Goal: Check status: Check status

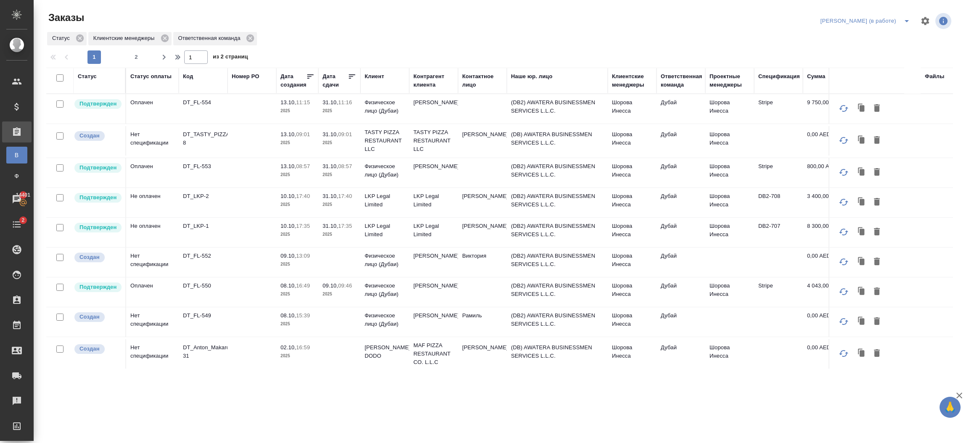
scroll to position [3, 0]
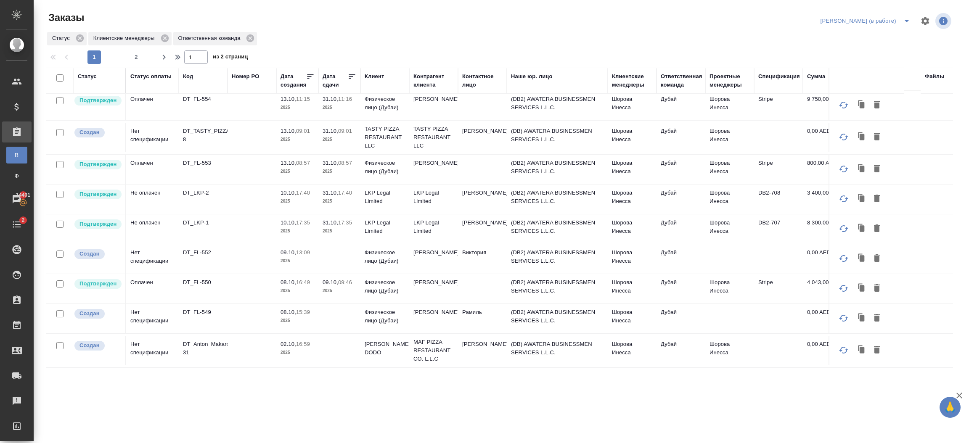
click at [602, 350] on td "(DB) AWATERA BUSINESSMEN SERVICES L.L.C." at bounding box center [557, 350] width 101 height 29
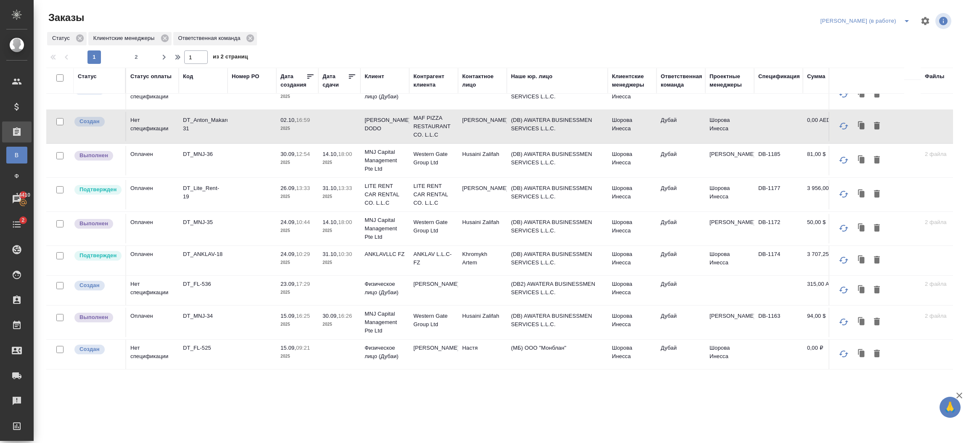
scroll to position [0, 0]
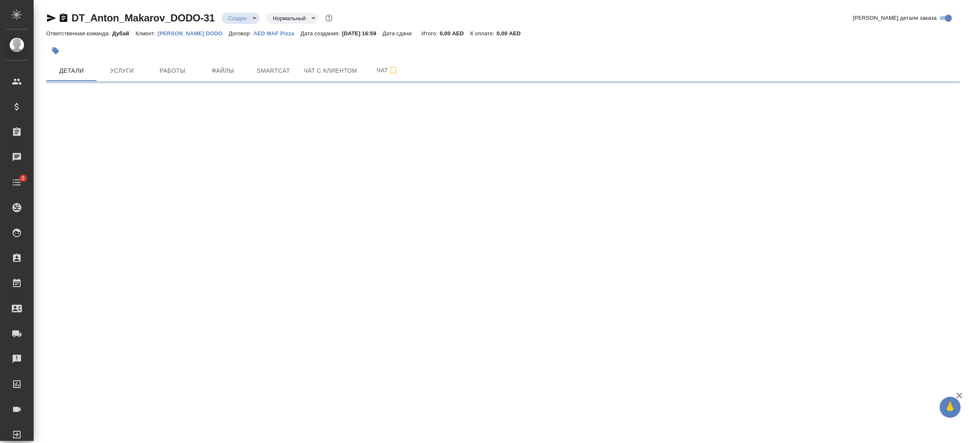
select select "RU"
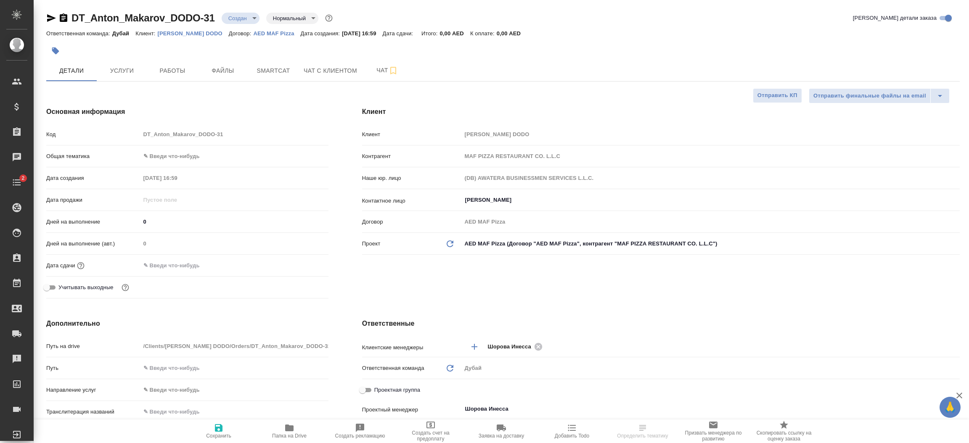
type textarea "x"
click at [195, 35] on p "[PERSON_NAME] DODO" at bounding box center [193, 33] width 71 height 6
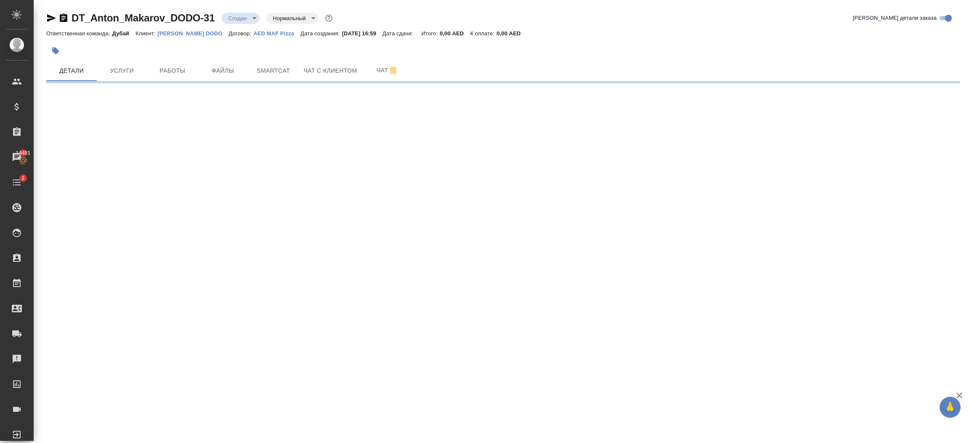
select select "RU"
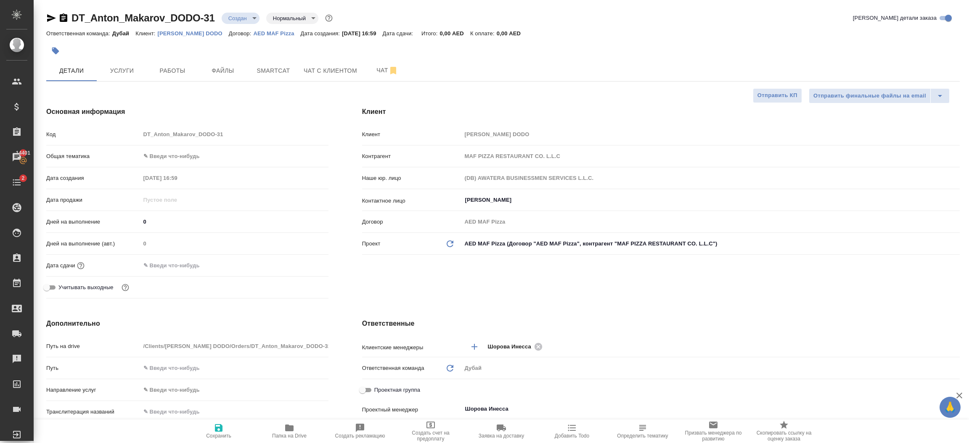
type textarea "x"
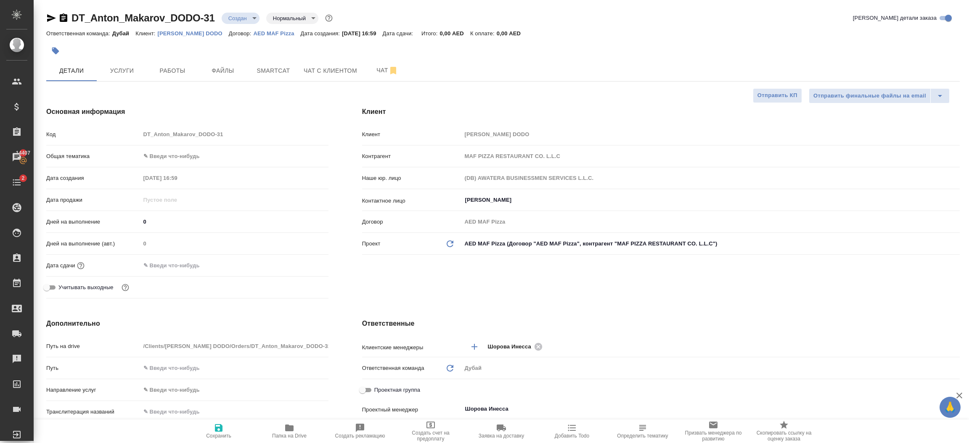
type textarea "x"
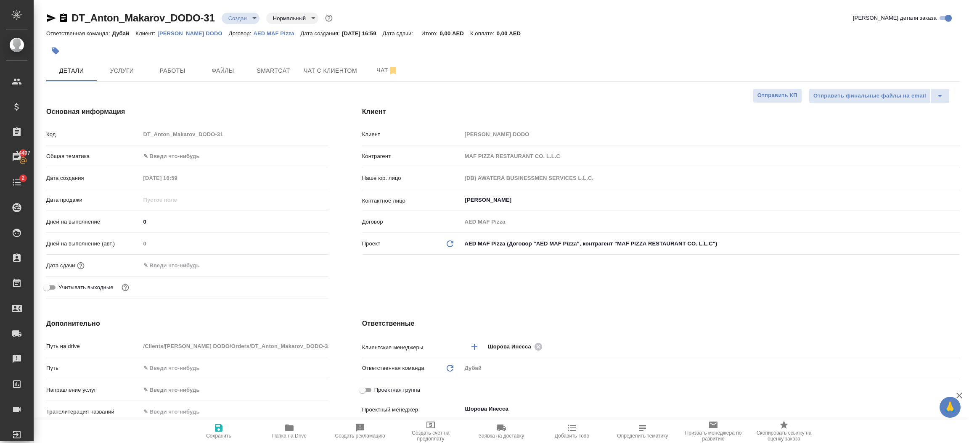
type textarea "x"
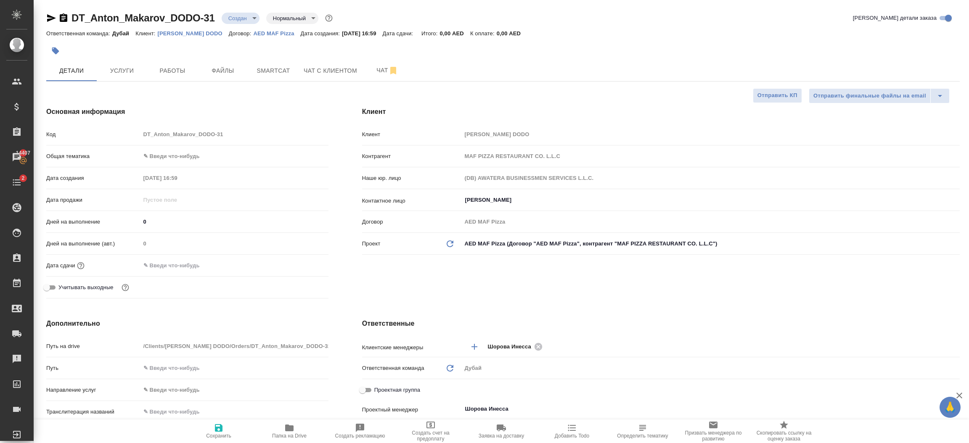
type textarea "x"
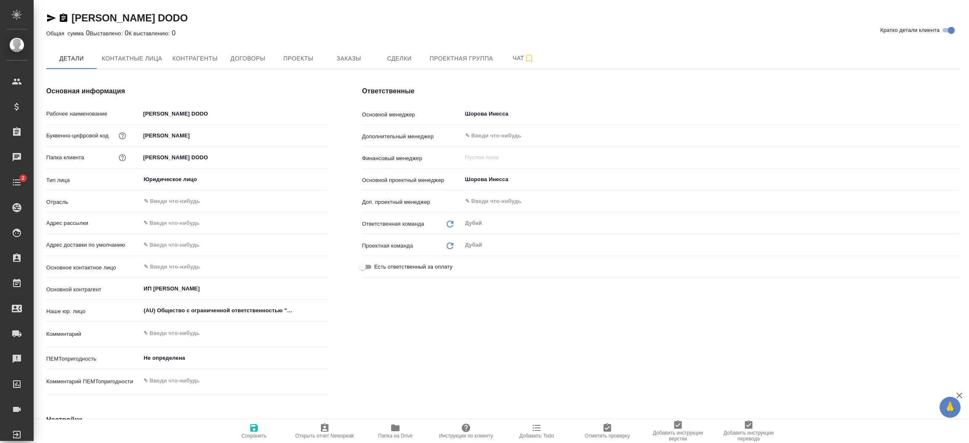
type textarea "x"
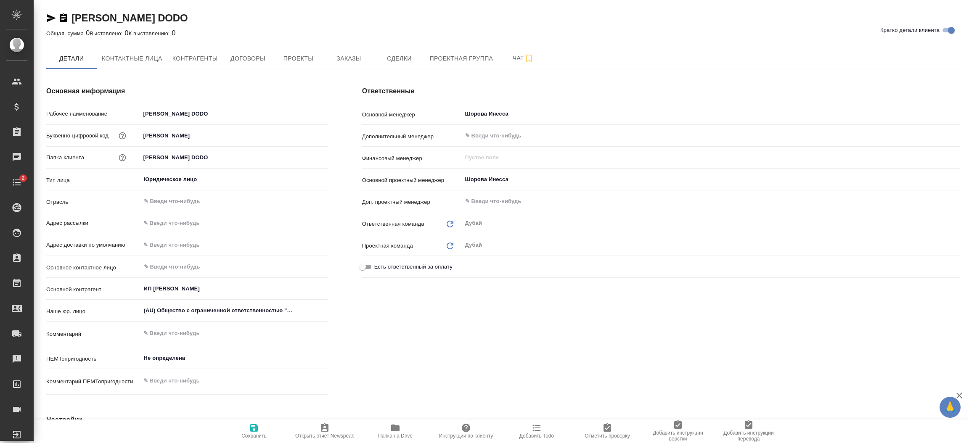
type textarea "x"
click at [355, 59] on span "Заказы" at bounding box center [349, 58] width 40 height 11
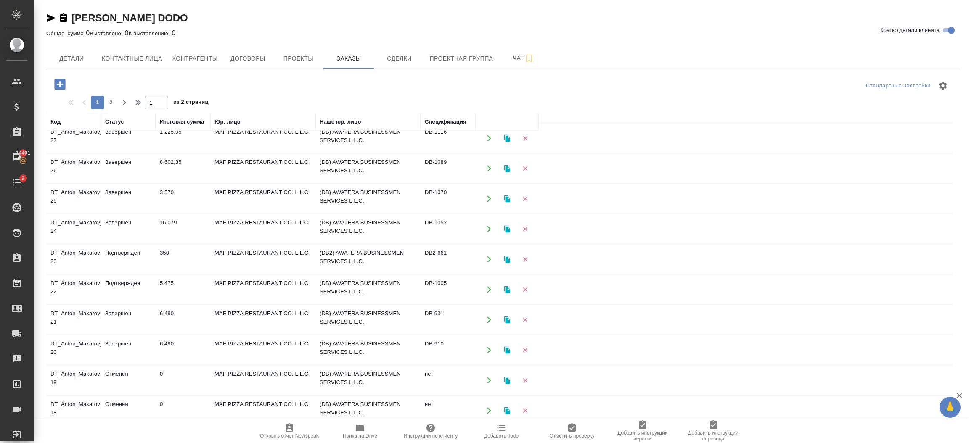
scroll to position [130, 0]
click at [490, 320] on icon "button" at bounding box center [489, 319] width 4 height 6
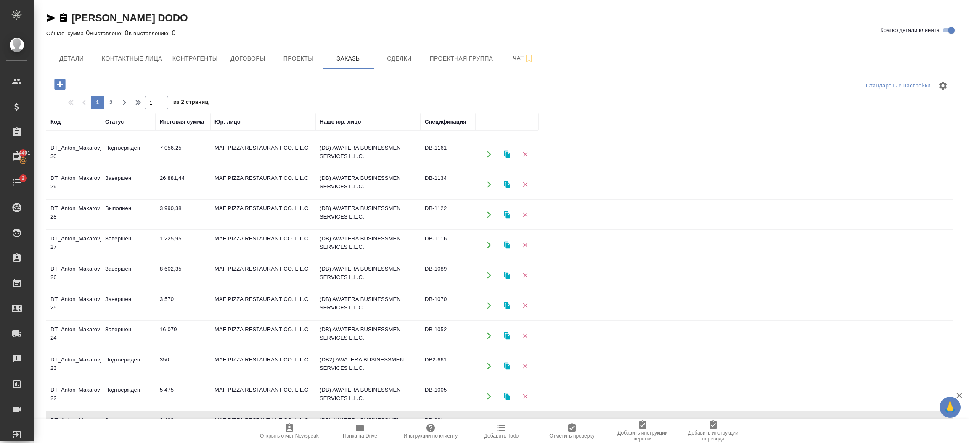
scroll to position [0, 0]
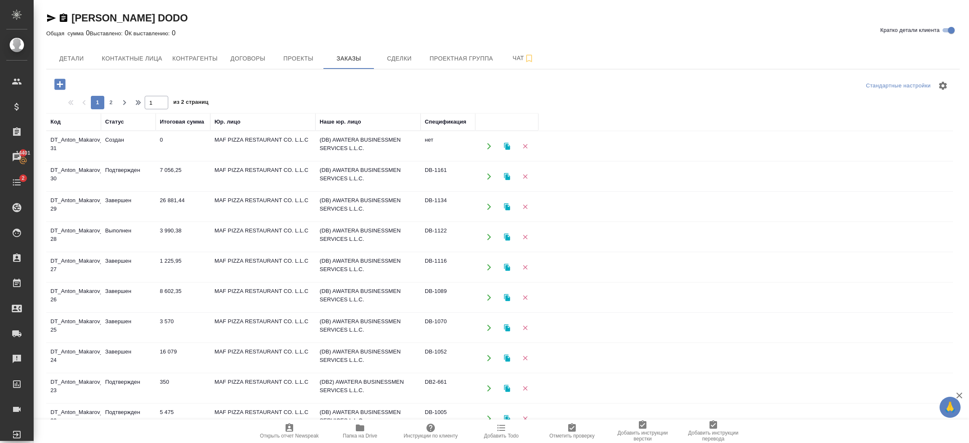
click at [490, 177] on icon "button" at bounding box center [489, 176] width 4 height 6
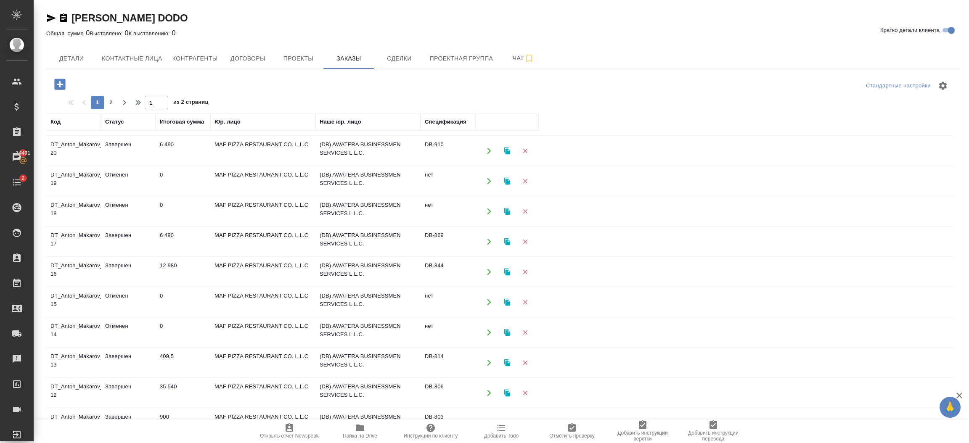
scroll to position [317, 0]
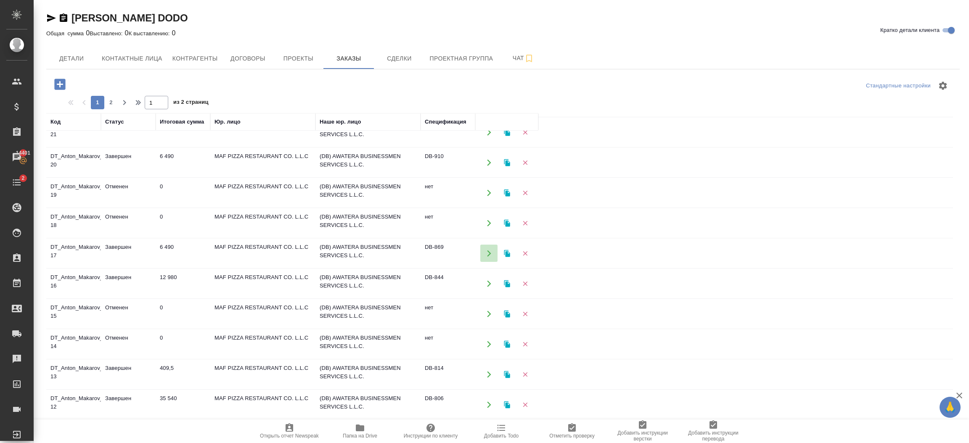
click at [489, 253] on icon "button" at bounding box center [489, 253] width 4 height 6
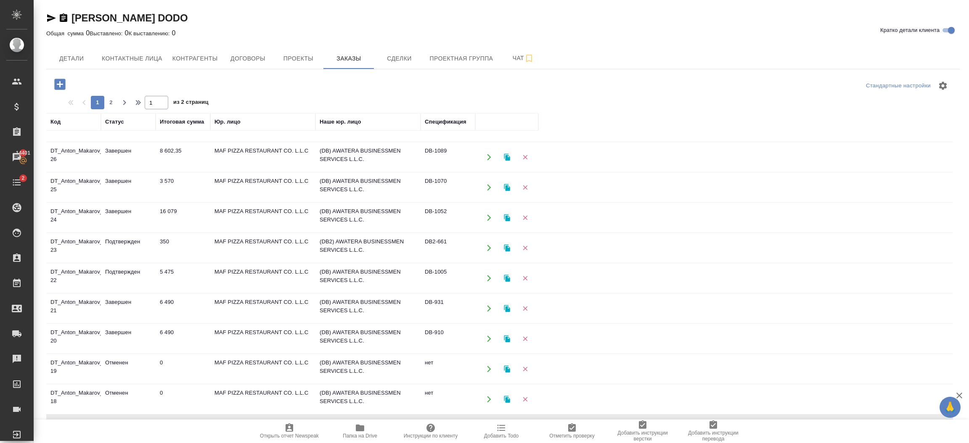
scroll to position [134, 0]
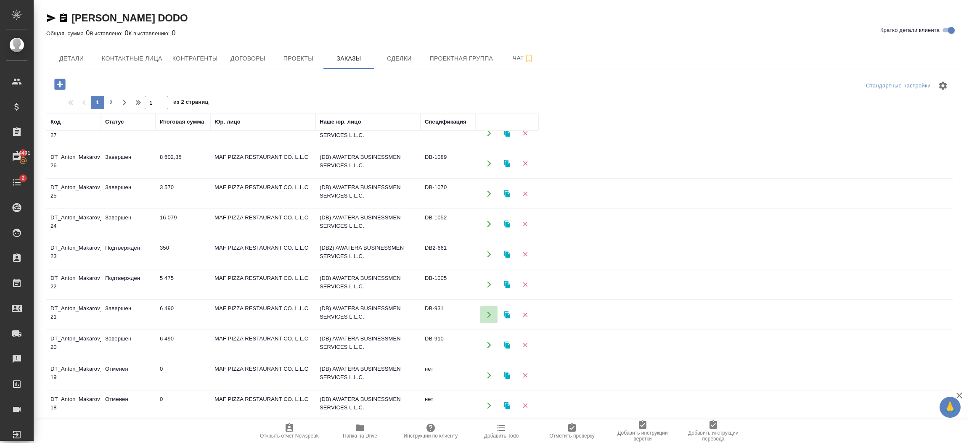
click at [489, 313] on icon "button" at bounding box center [489, 315] width 8 height 8
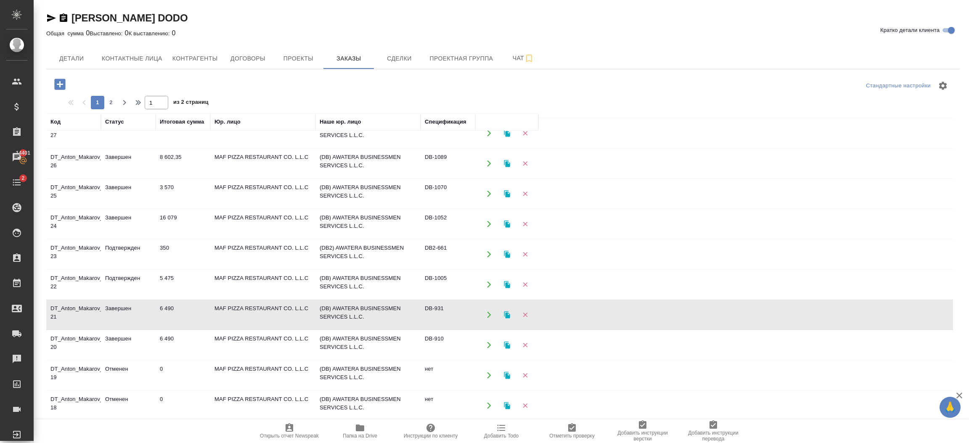
click at [485, 348] on icon "button" at bounding box center [489, 346] width 8 height 8
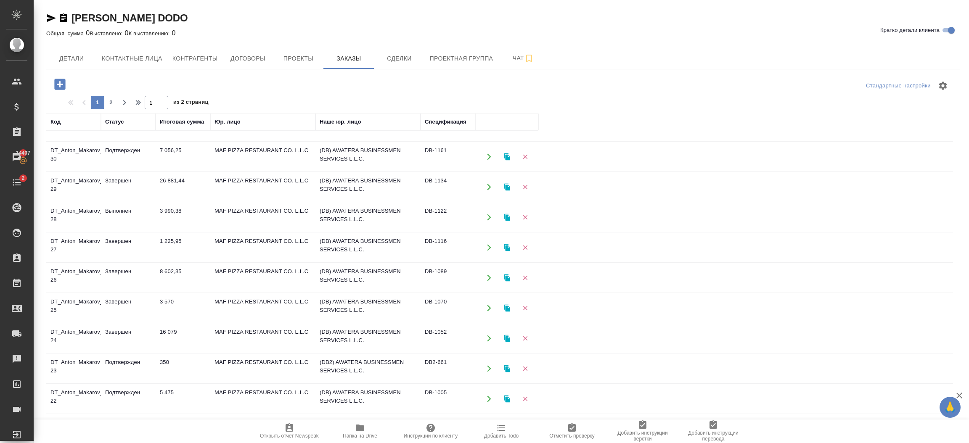
scroll to position [0, 0]
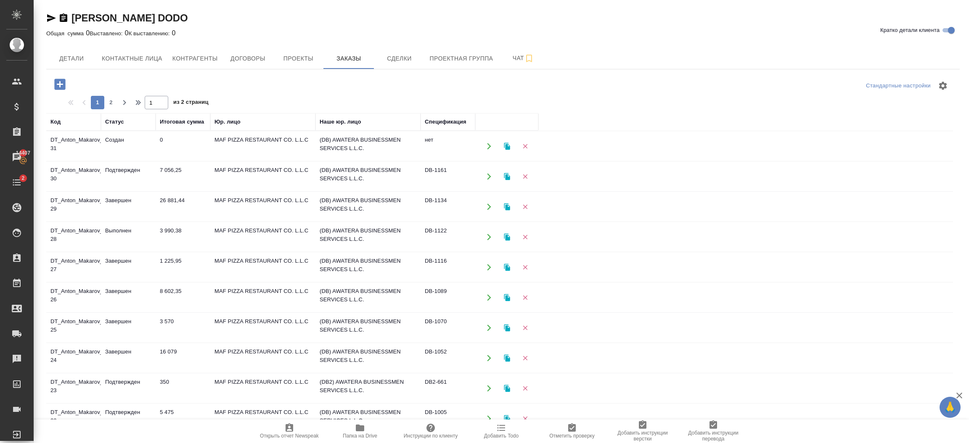
click at [488, 178] on icon "button" at bounding box center [489, 176] width 4 height 6
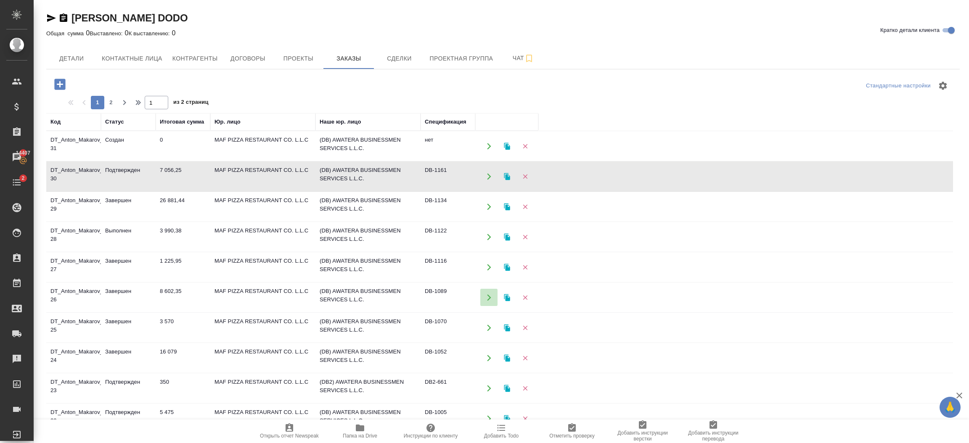
click at [488, 297] on icon "button" at bounding box center [489, 298] width 8 height 8
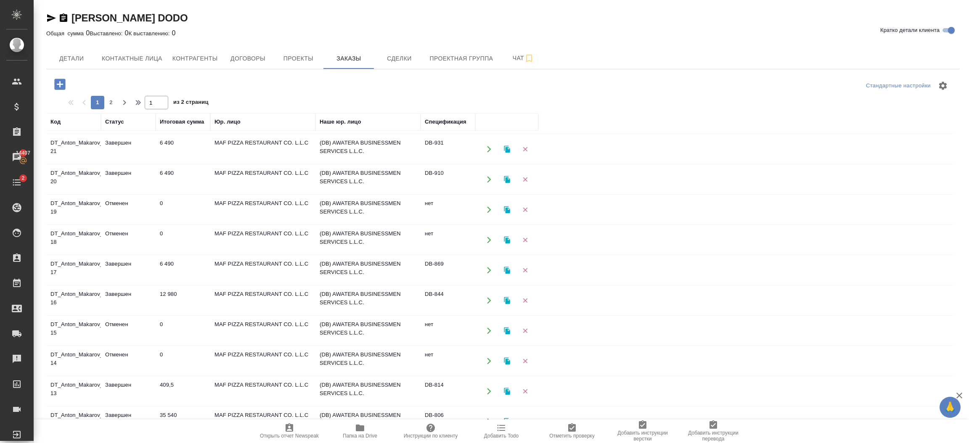
scroll to position [305, 0]
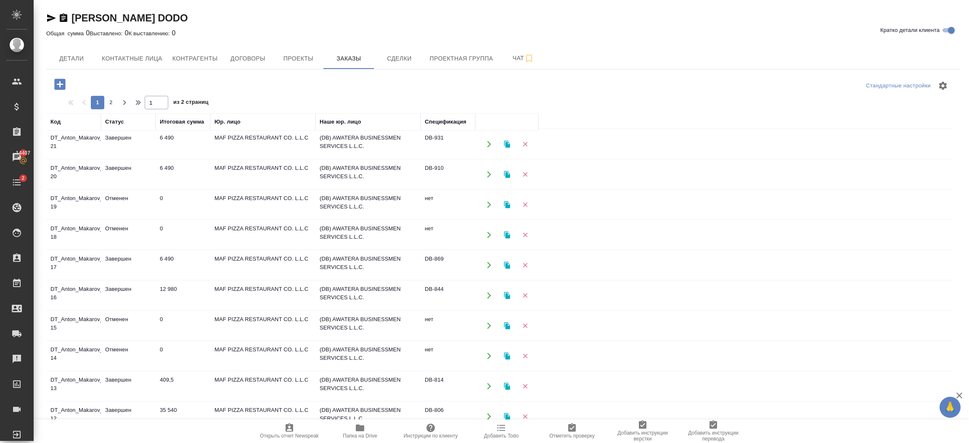
click at [489, 297] on icon "button" at bounding box center [489, 295] width 4 height 6
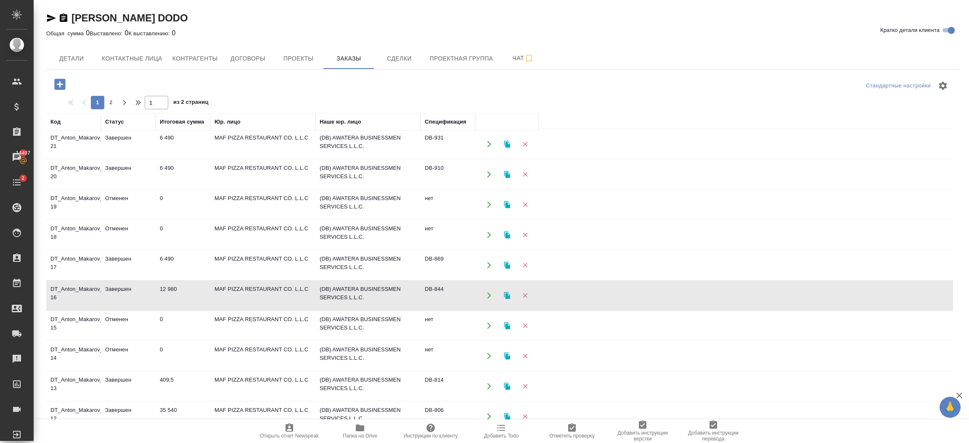
scroll to position [0, 0]
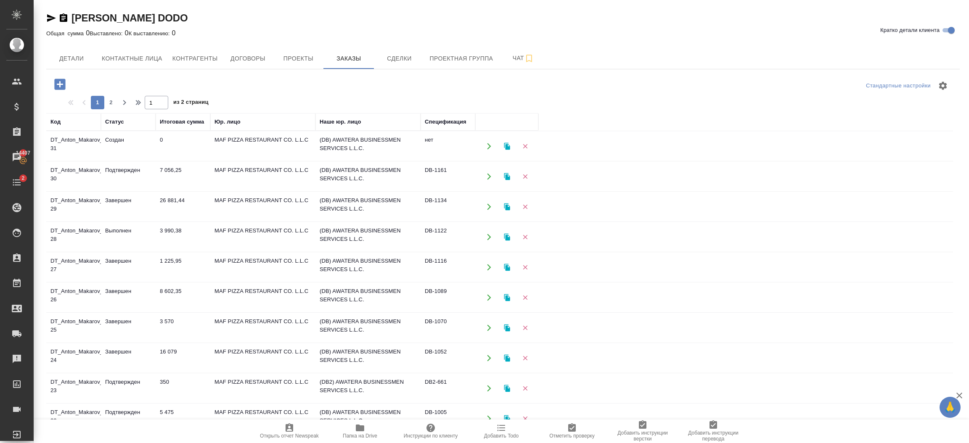
click at [487, 180] on button "button" at bounding box center [488, 176] width 17 height 17
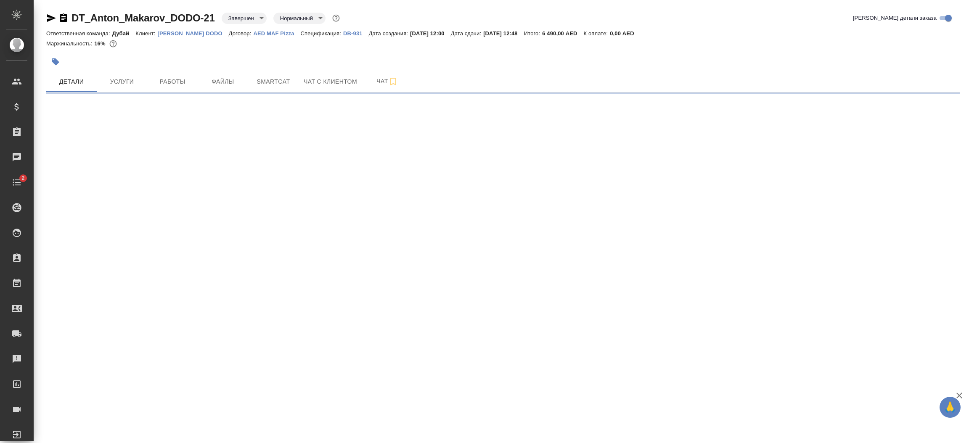
select select "RU"
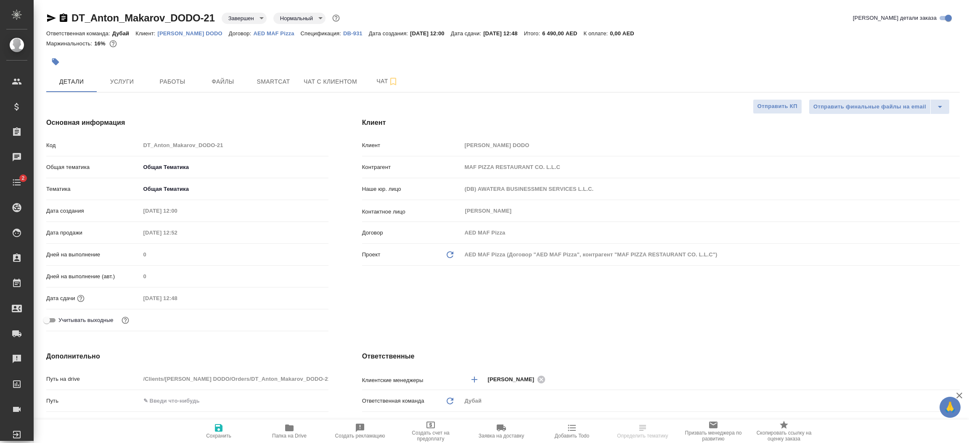
type textarea "x"
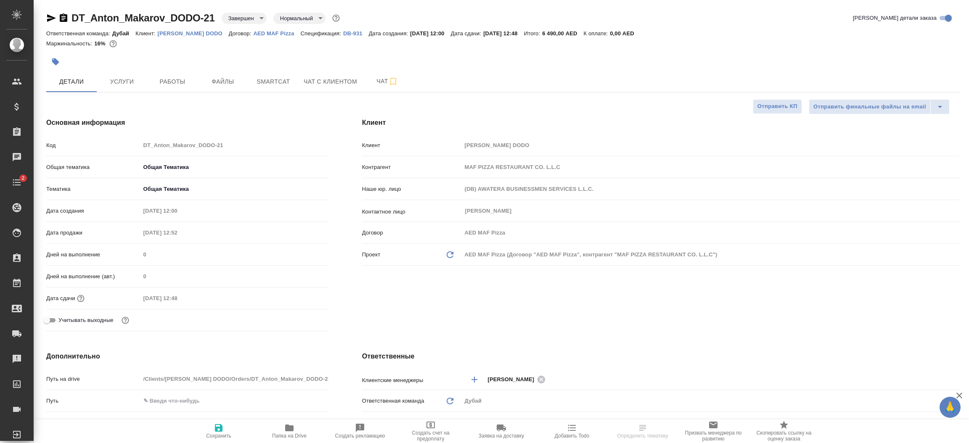
type textarea "x"
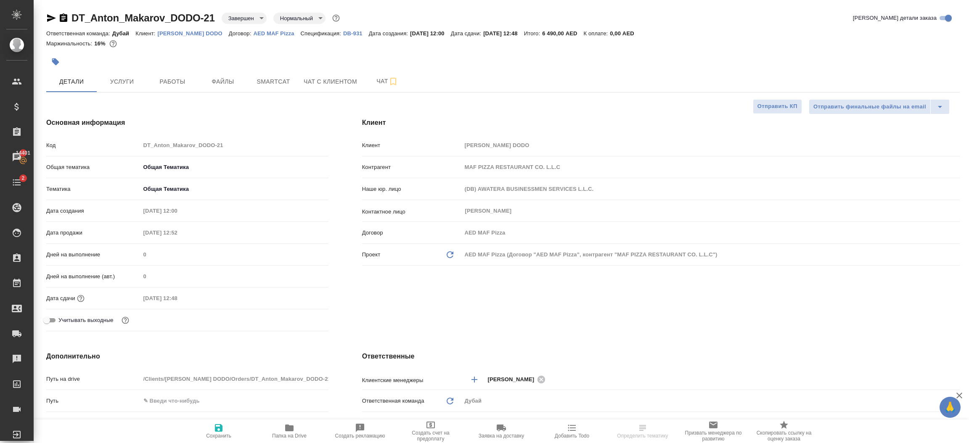
type textarea "x"
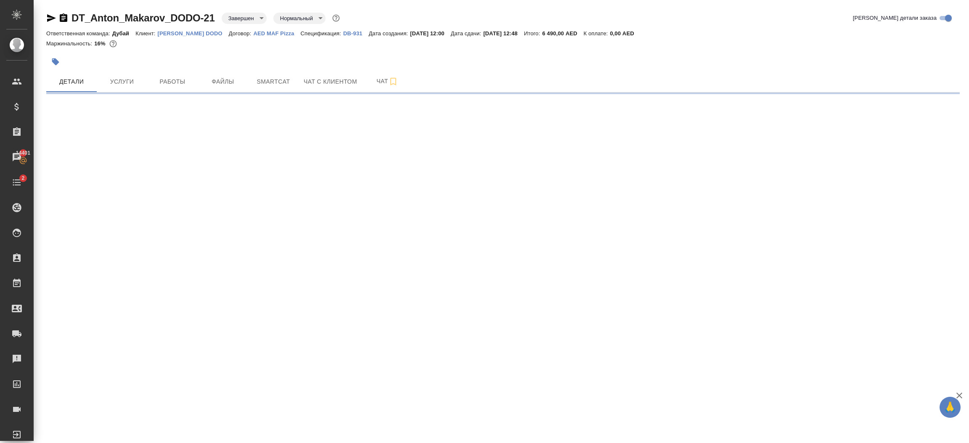
select select "RU"
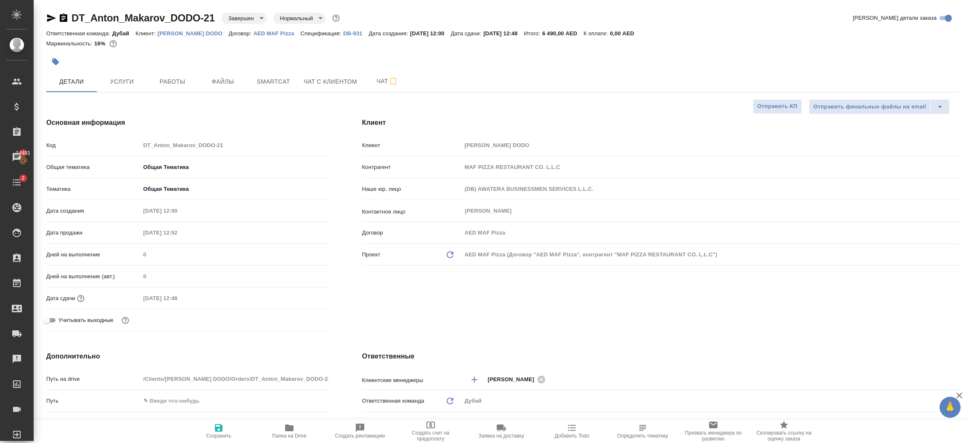
type textarea "x"
click at [569, 333] on div "Клиент Клиент Anton Makarov DODO Контрагент MAF PIZZA RESTAURANT CO. L.L.C Наше…" at bounding box center [660, 226] width 631 height 251
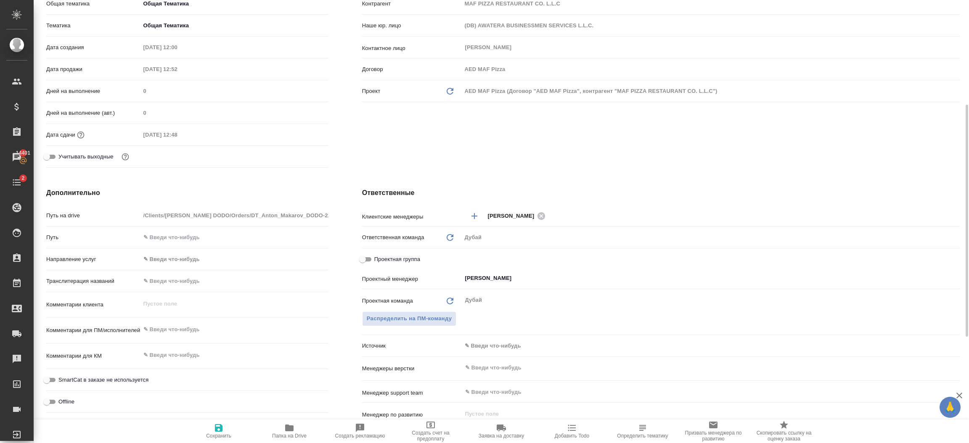
scroll to position [176, 0]
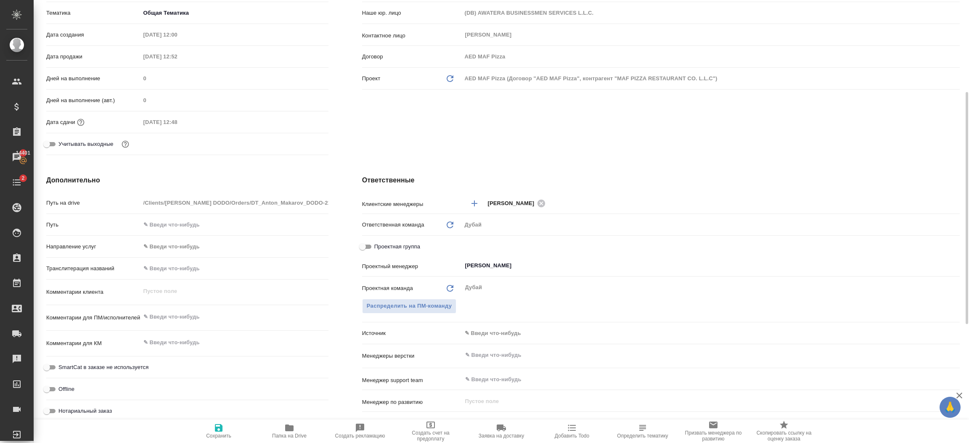
type textarea "x"
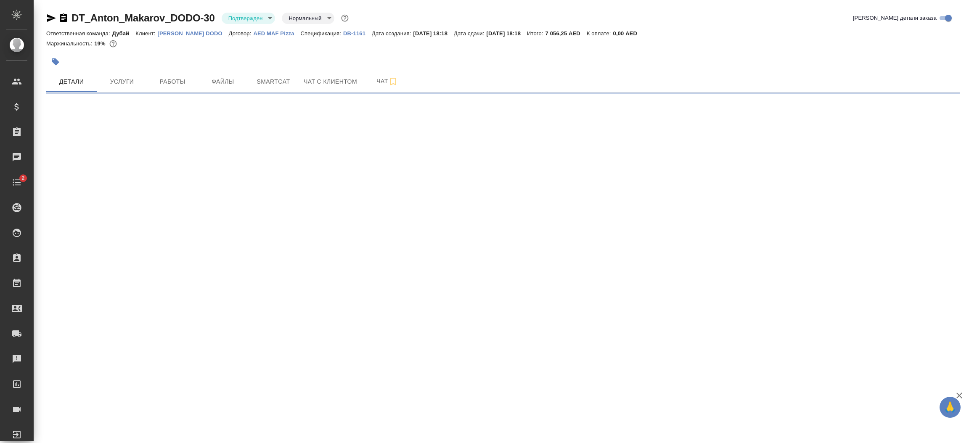
select select "RU"
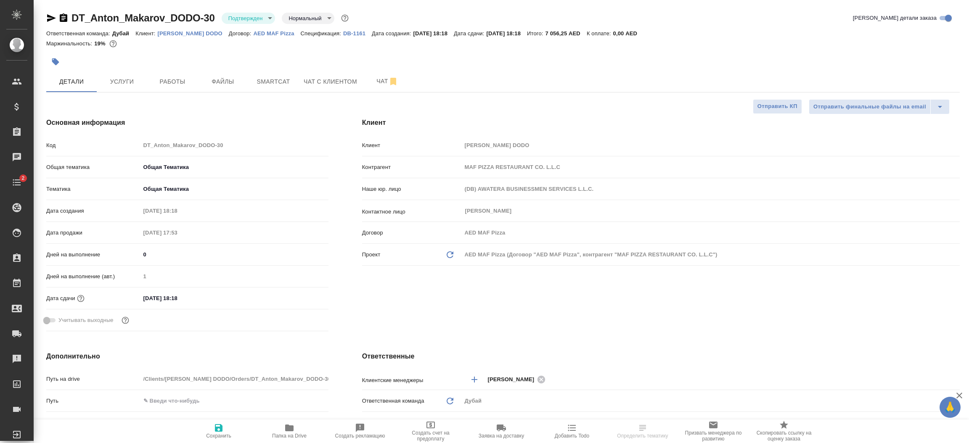
type textarea "x"
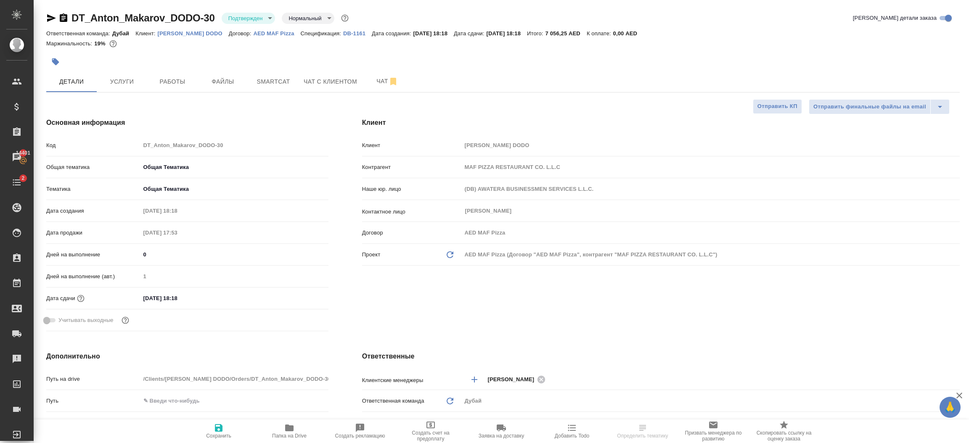
type textarea "x"
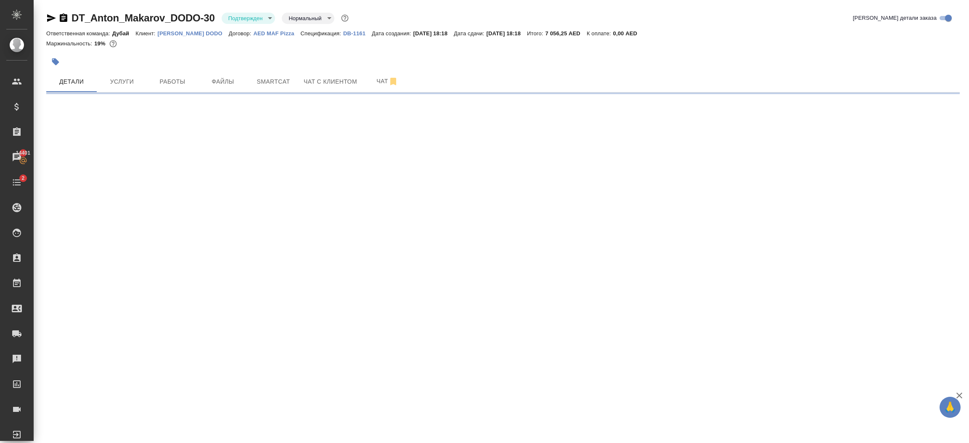
select select "RU"
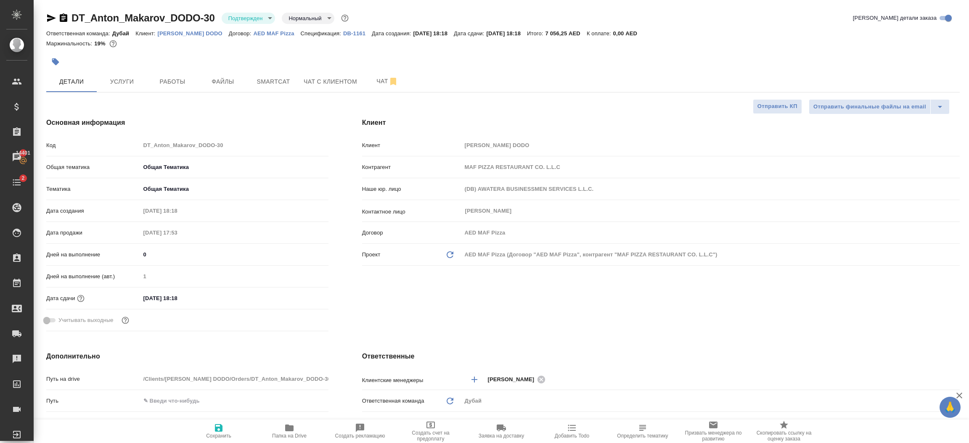
type textarea "x"
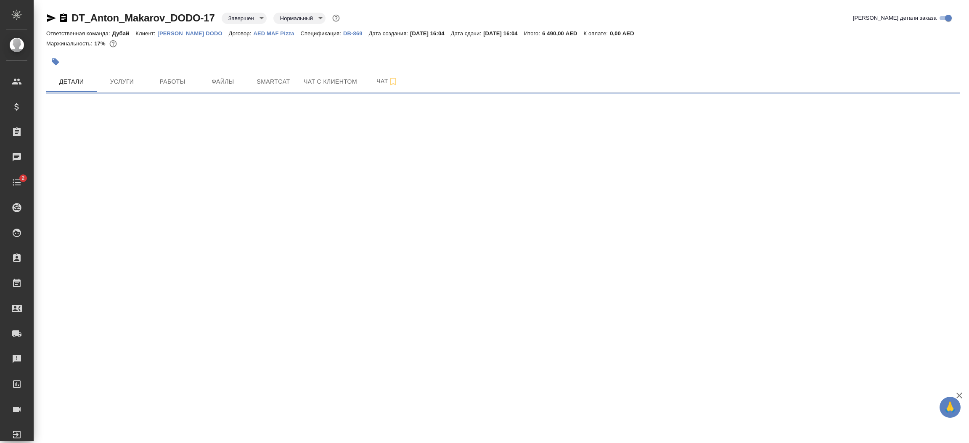
select select "RU"
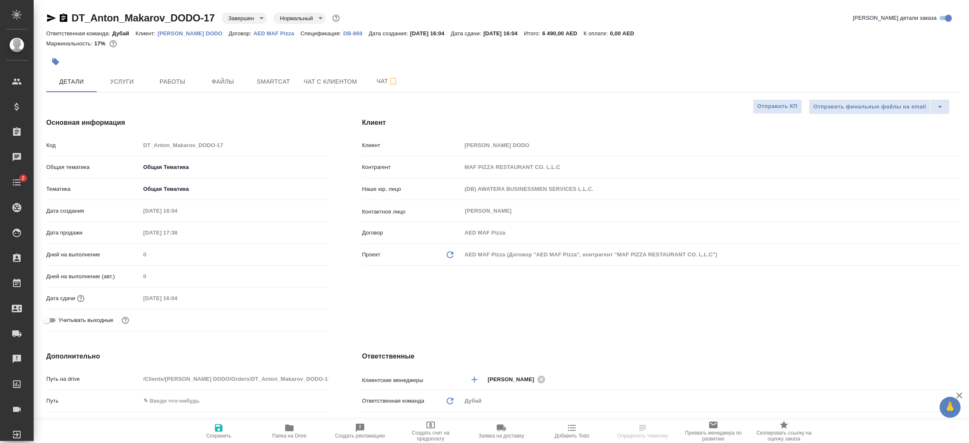
click at [547, 300] on div "[PERSON_NAME] [PERSON_NAME] DODO Контрагент MAF PIZZA RESTAURANT CO. L.L.C Наше…" at bounding box center [660, 226] width 631 height 251
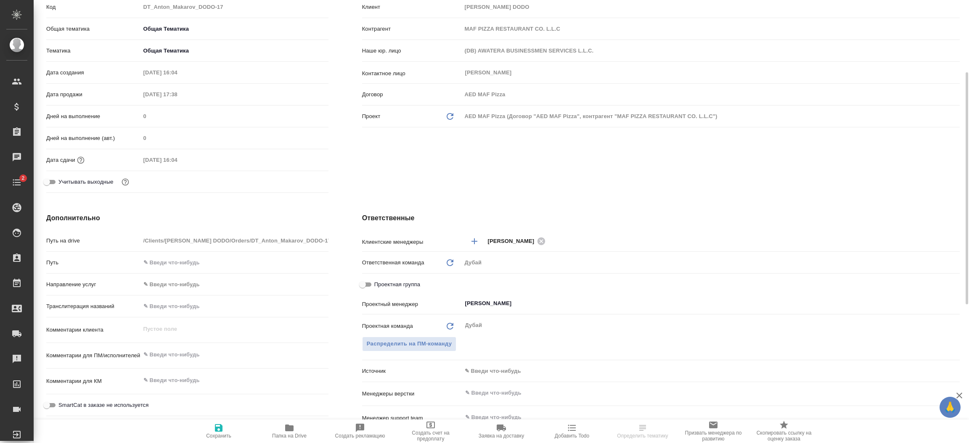
scroll to position [151, 0]
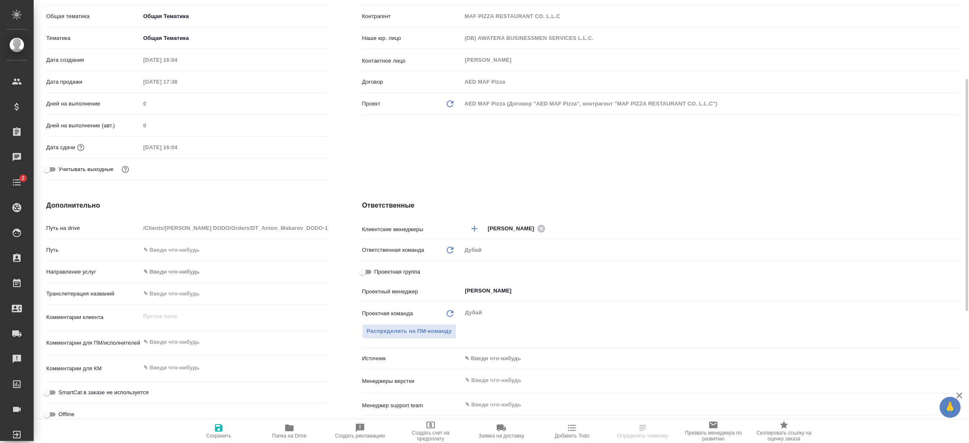
type textarea "x"
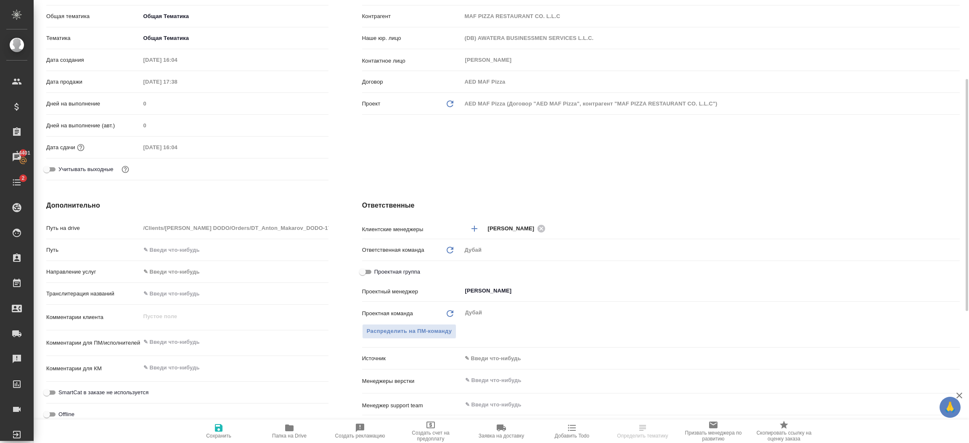
type textarea "x"
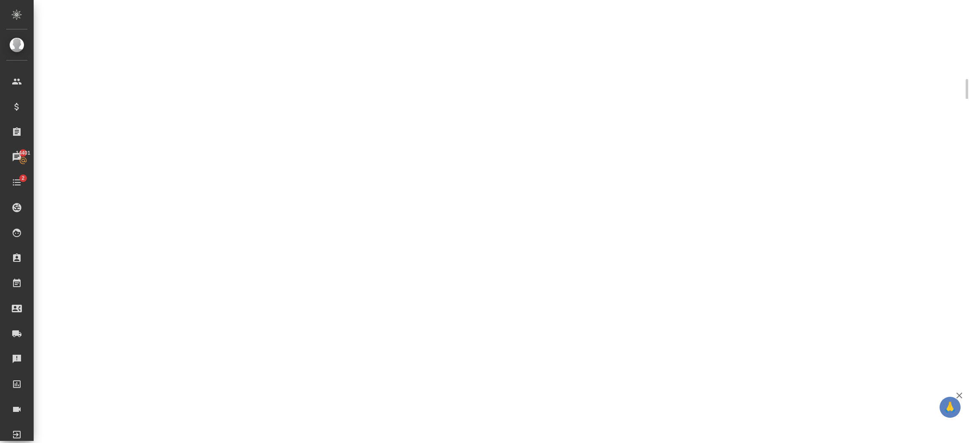
select select "RU"
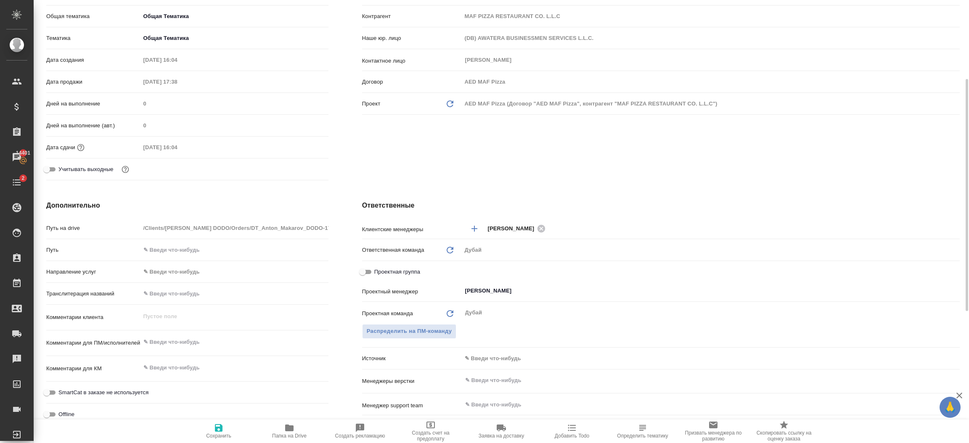
type textarea "x"
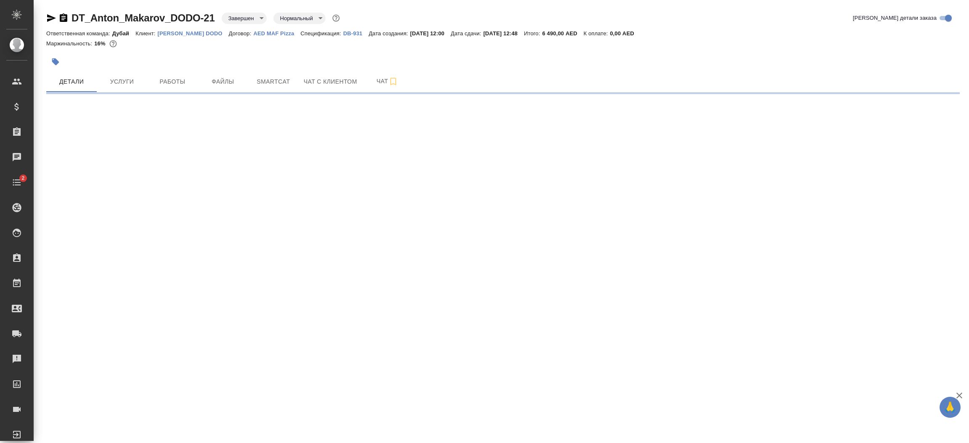
select select "RU"
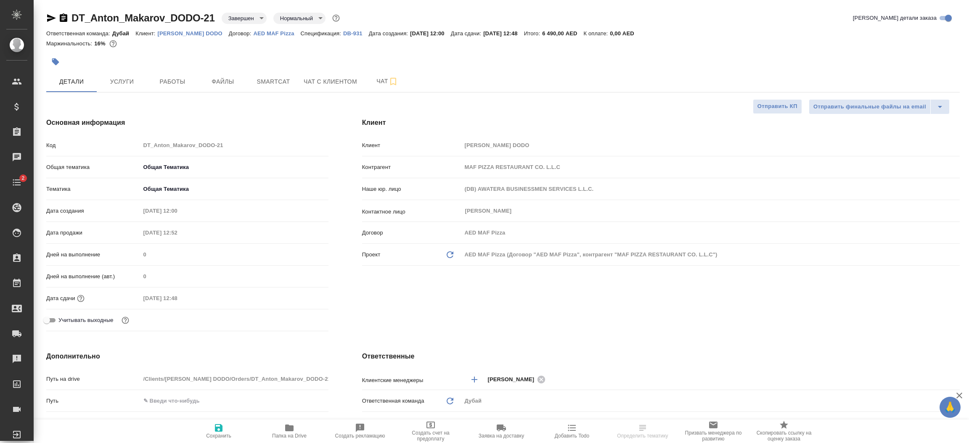
type textarea "x"
click at [489, 316] on div "[PERSON_NAME] [PERSON_NAME] DODO Контрагент MAF PIZZA RESTAURANT CO. L.L.C Наше…" at bounding box center [660, 226] width 631 height 251
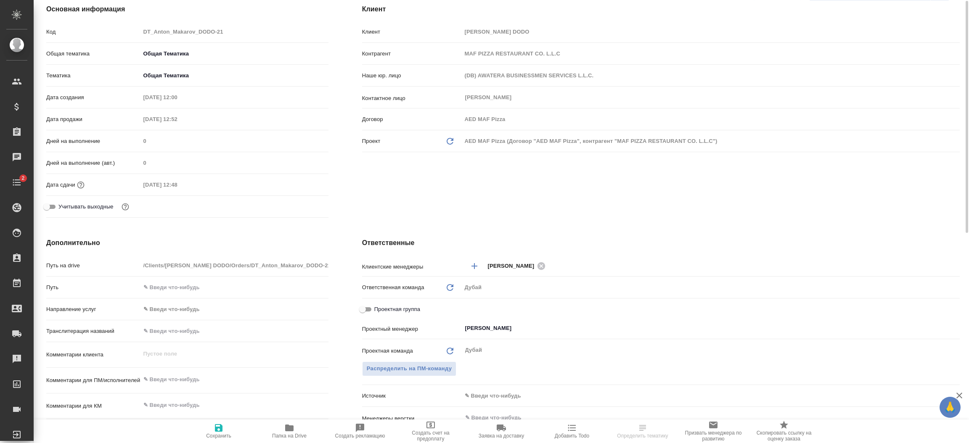
scroll to position [138, 0]
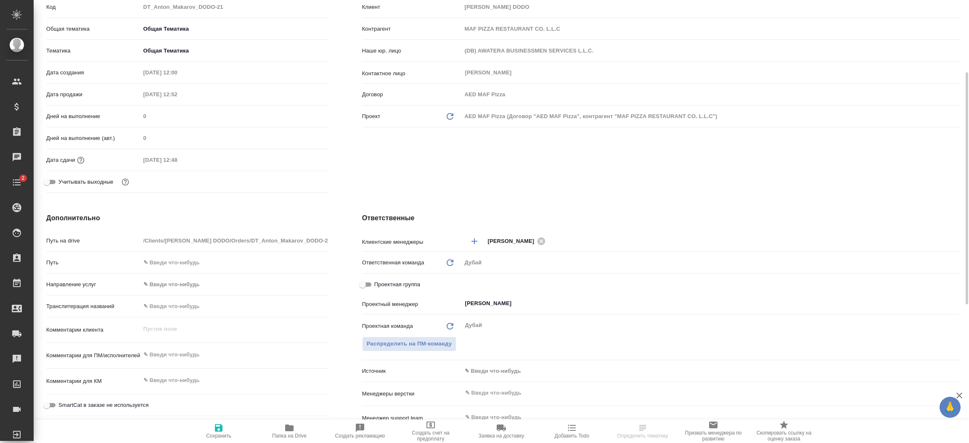
type textarea "x"
select select "RU"
type textarea "x"
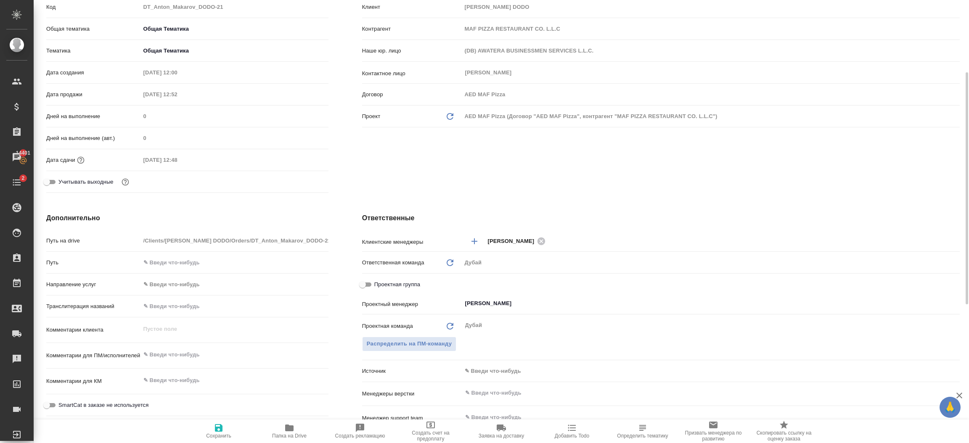
type textarea "x"
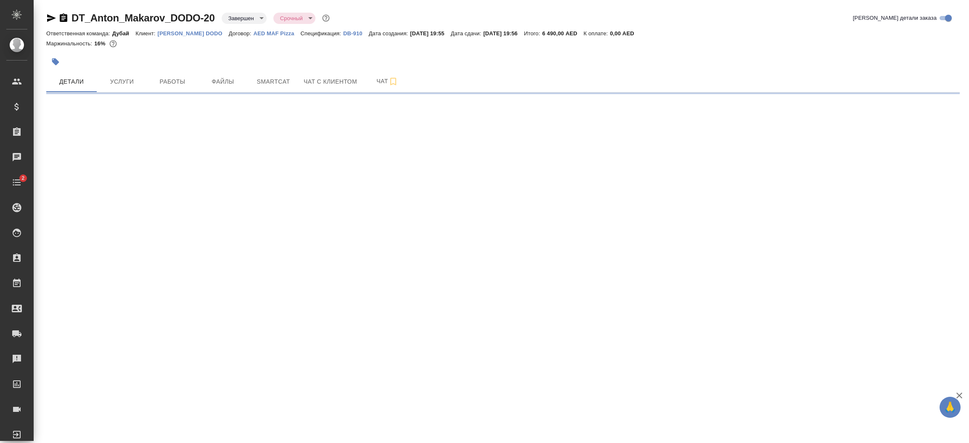
select select "RU"
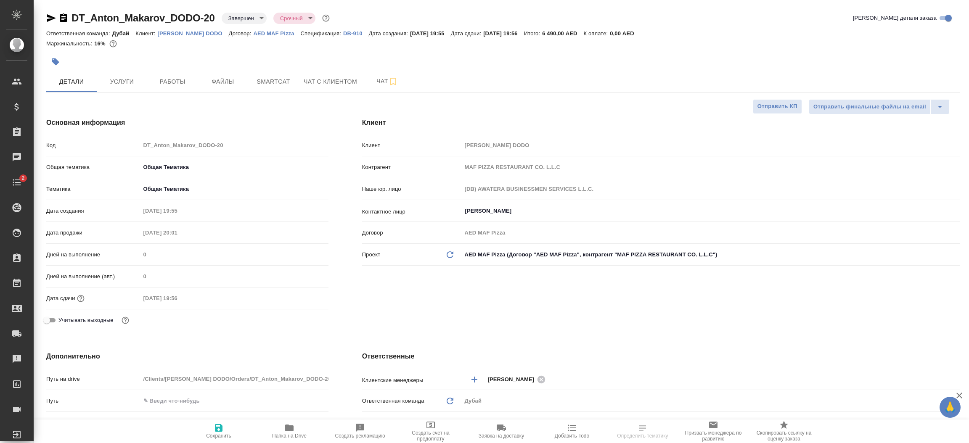
type textarea "x"
click at [587, 330] on div "[PERSON_NAME] [PERSON_NAME] DODO Контрагент MAF PIZZA RESTAURANT CO. L.L.C Наше…" at bounding box center [660, 226] width 631 height 251
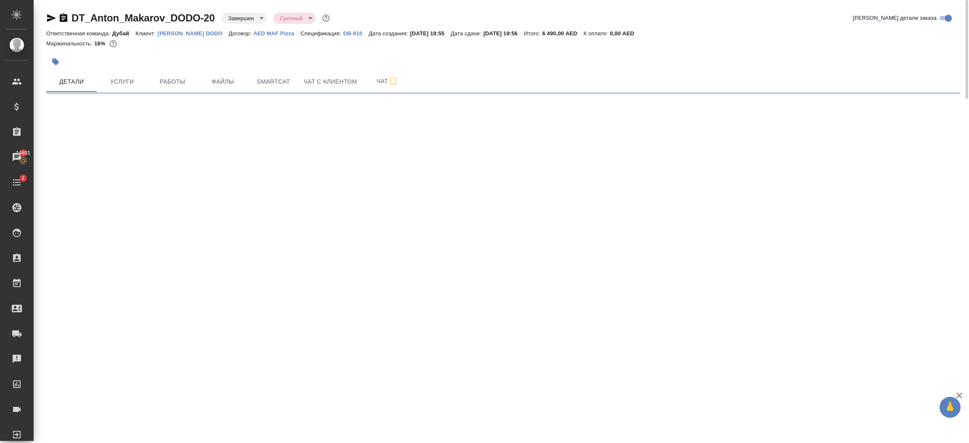
select select "RU"
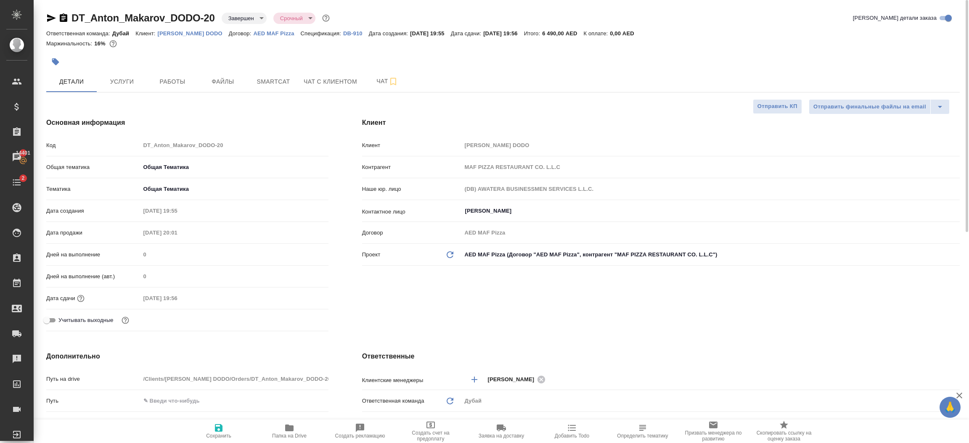
type textarea "x"
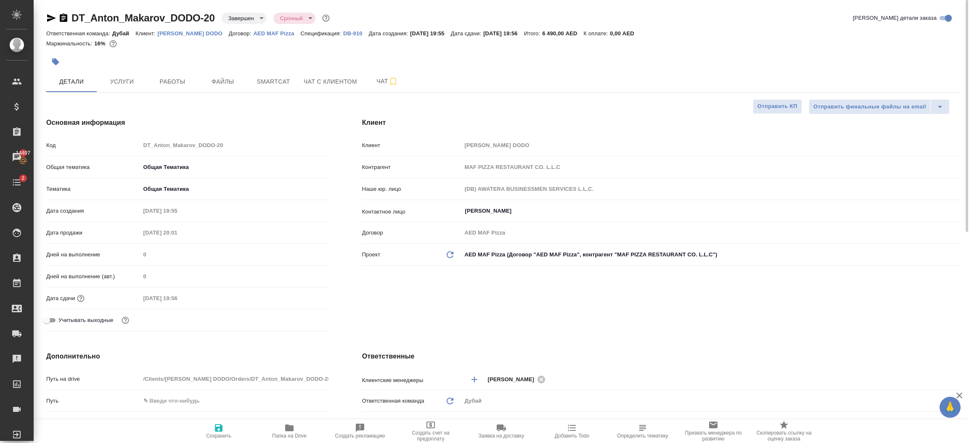
type textarea "x"
click at [168, 86] on span "Работы" at bounding box center [172, 82] width 40 height 11
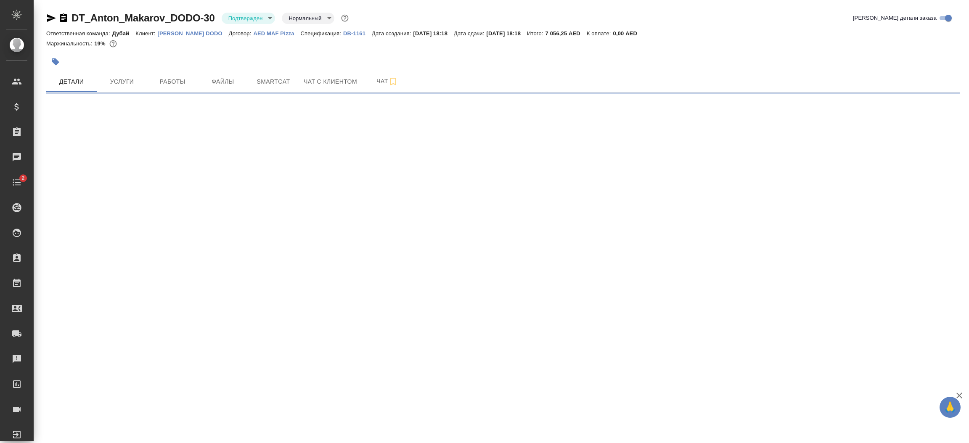
select select "RU"
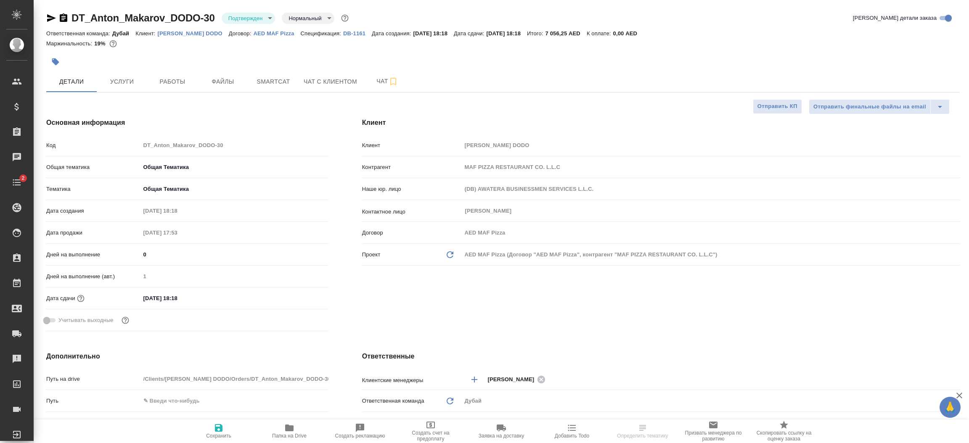
click at [496, 329] on div "[PERSON_NAME] [PERSON_NAME] DODO Контрагент MAF PIZZA RESTAURANT CO. L.L.C Наше…" at bounding box center [660, 226] width 631 height 251
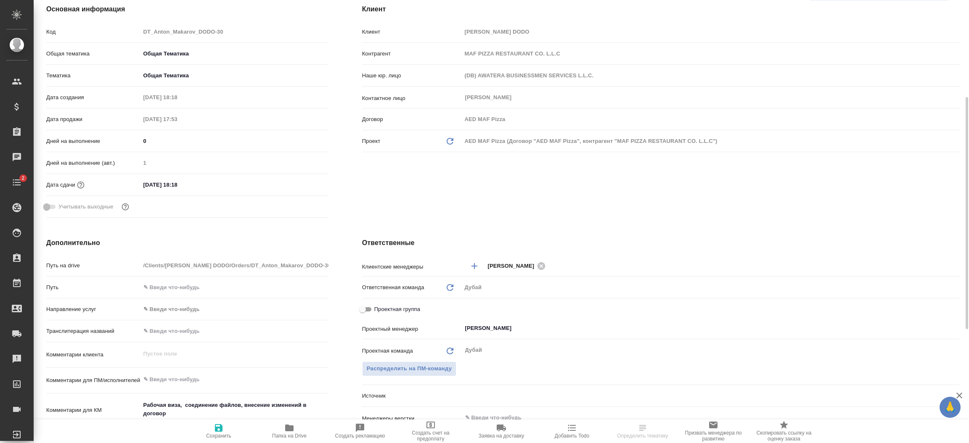
scroll to position [164, 0]
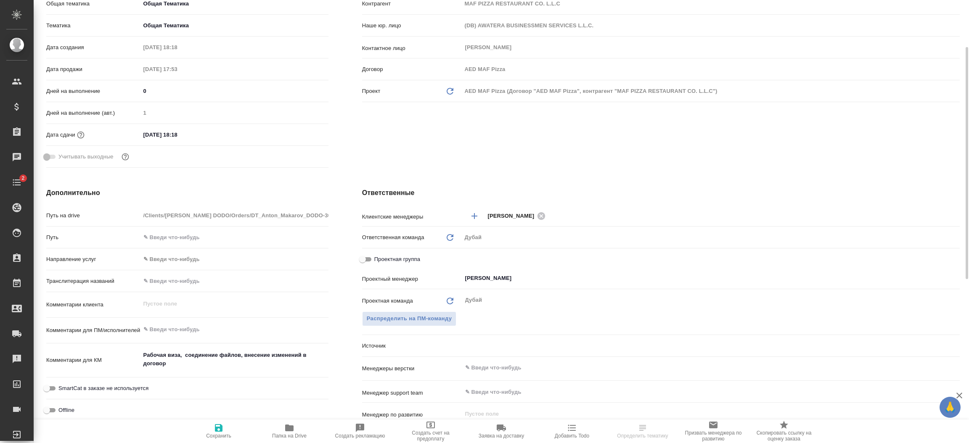
type textarea "x"
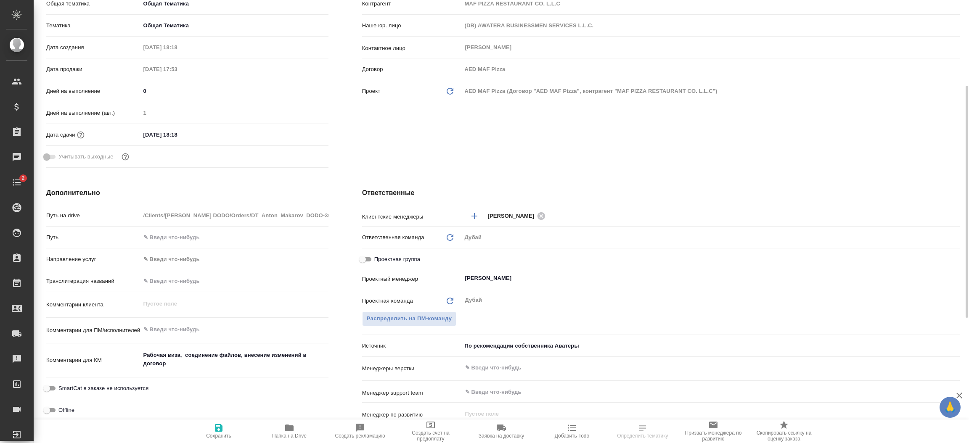
type textarea "x"
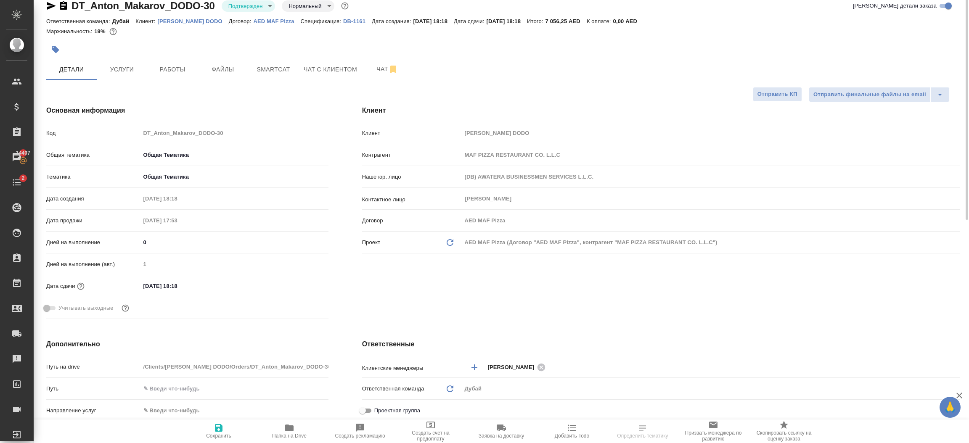
scroll to position [0, 0]
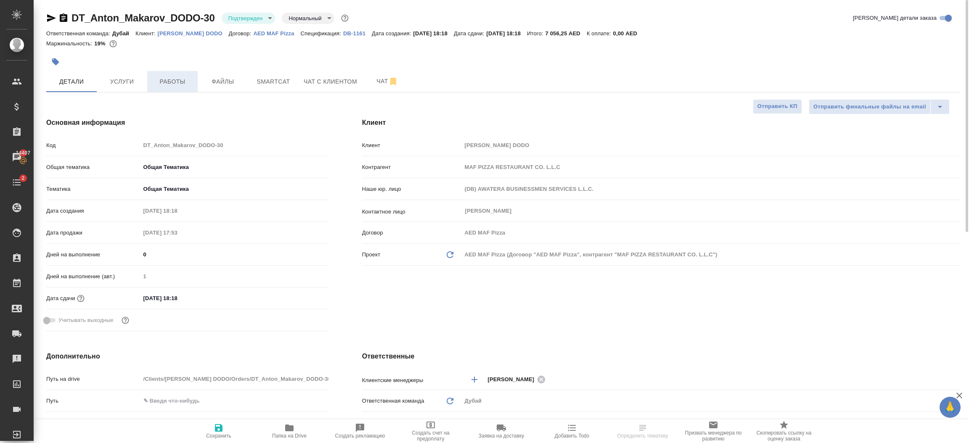
click at [177, 82] on span "Работы" at bounding box center [172, 82] width 40 height 11
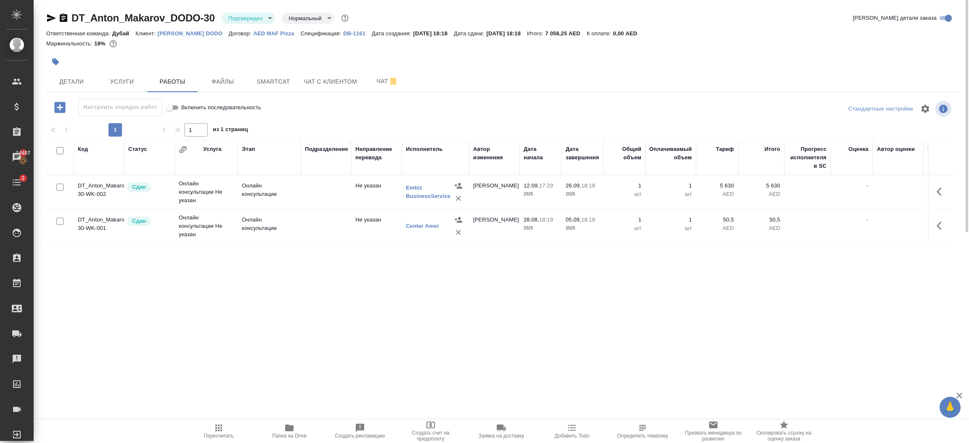
click at [243, 23] on body "🙏 .cls-1 fill:#fff; AWATERA Шорова Инесса i.shorova_kiev Клиенты Спецификации З…" at bounding box center [484, 221] width 969 height 443
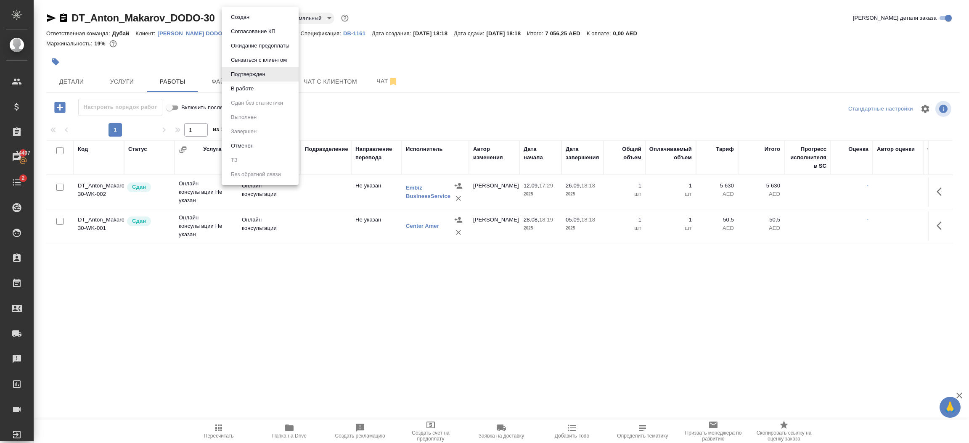
click at [259, 87] on li "В работе" at bounding box center [260, 89] width 77 height 14
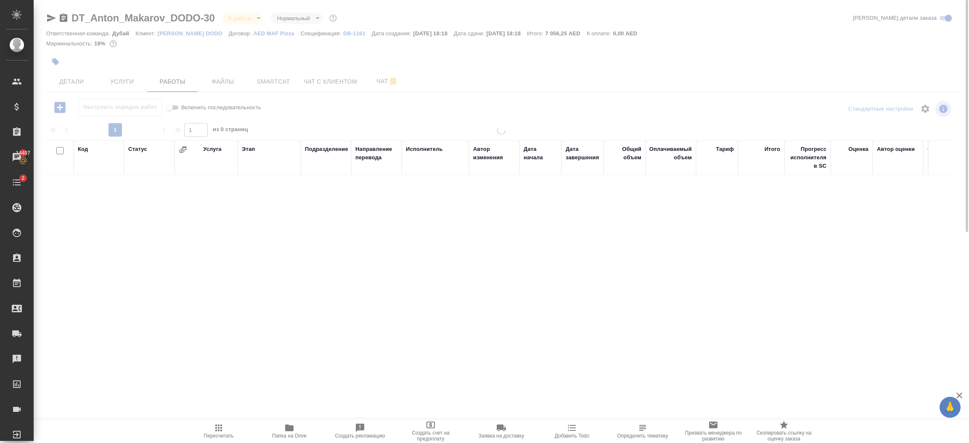
click at [247, 21] on body "🙏 .cls-1 fill:#fff; AWATERA Шорова Инесса i.shorova_kiev Клиенты Спецификации З…" at bounding box center [484, 221] width 969 height 443
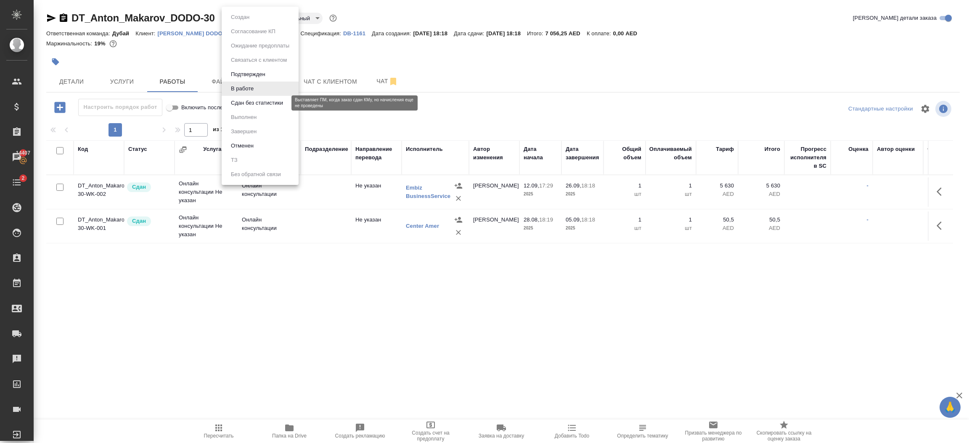
click at [260, 103] on button "Сдан без статистики" at bounding box center [256, 102] width 57 height 9
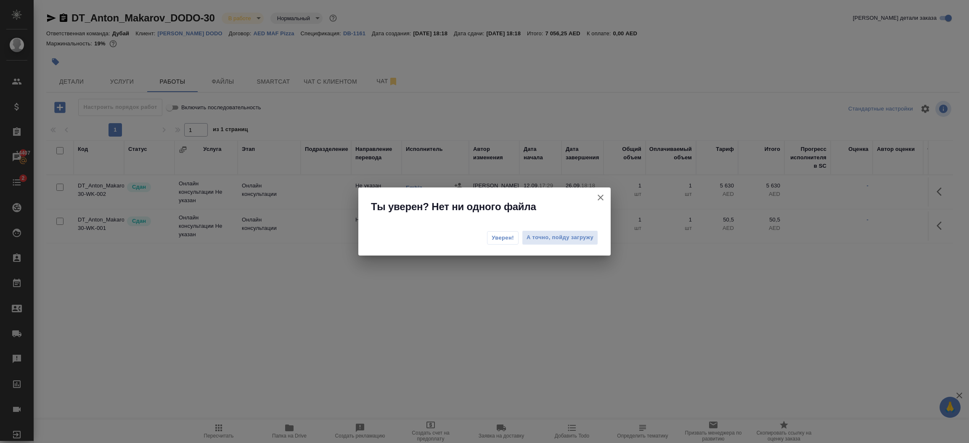
click at [500, 239] on span "Уверен!" at bounding box center [503, 238] width 22 height 8
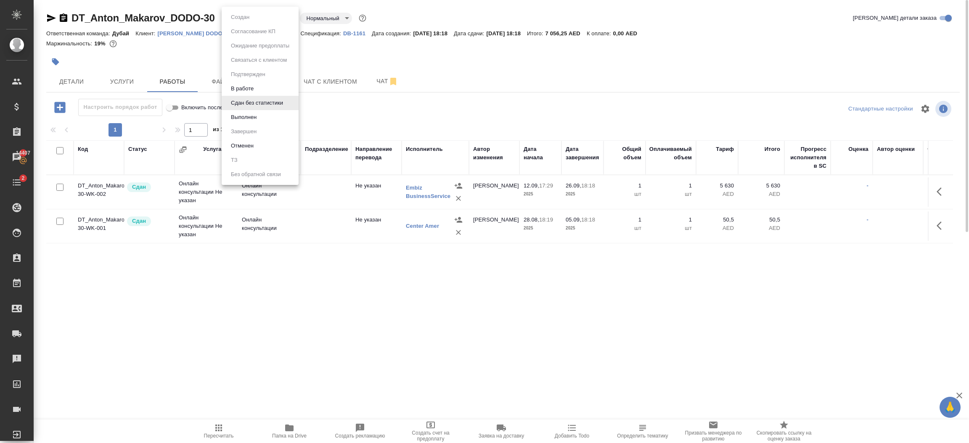
click at [244, 20] on body "🙏 .cls-1 fill:#fff; AWATERA Шорова Инесса i.shorova_kiev Клиенты Спецификации З…" at bounding box center [484, 221] width 969 height 443
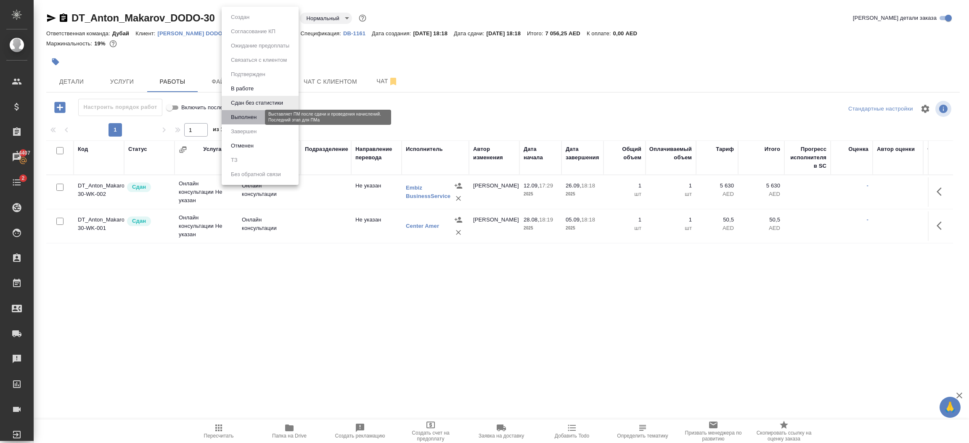
click at [255, 116] on button "Выполнен" at bounding box center [243, 117] width 31 height 9
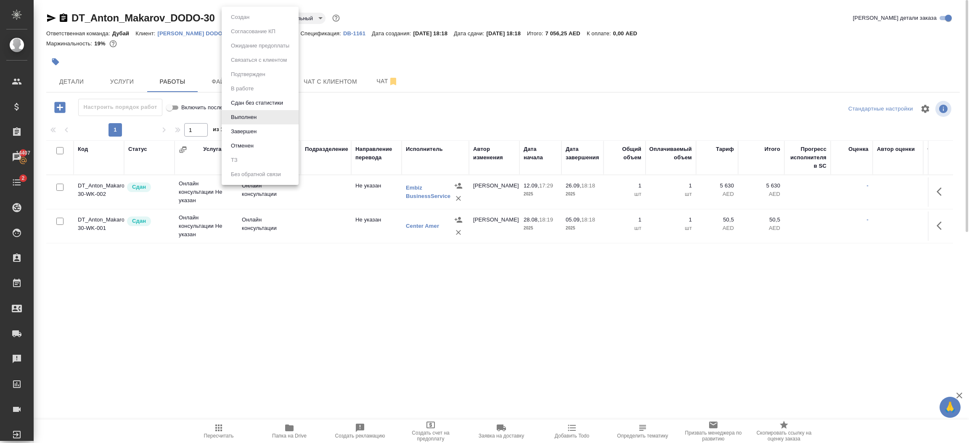
click at [252, 20] on body "🙏 .cls-1 fill:#fff; AWATERA Шорова Инесса i.shorova_kiev Клиенты Спецификации З…" at bounding box center [484, 221] width 969 height 443
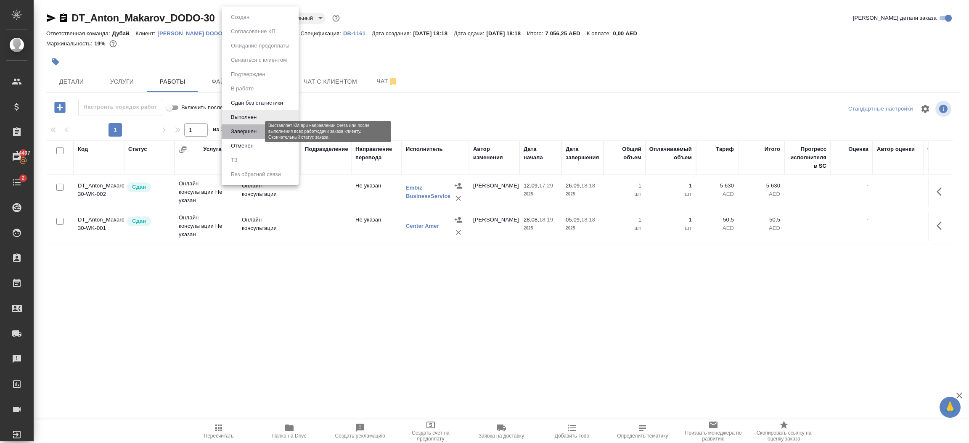
click at [252, 130] on button "Завершен" at bounding box center [243, 131] width 31 height 9
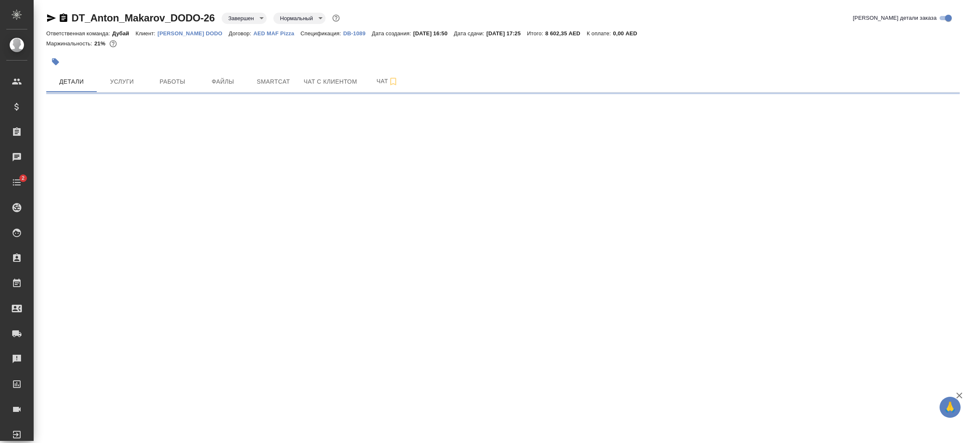
select select "RU"
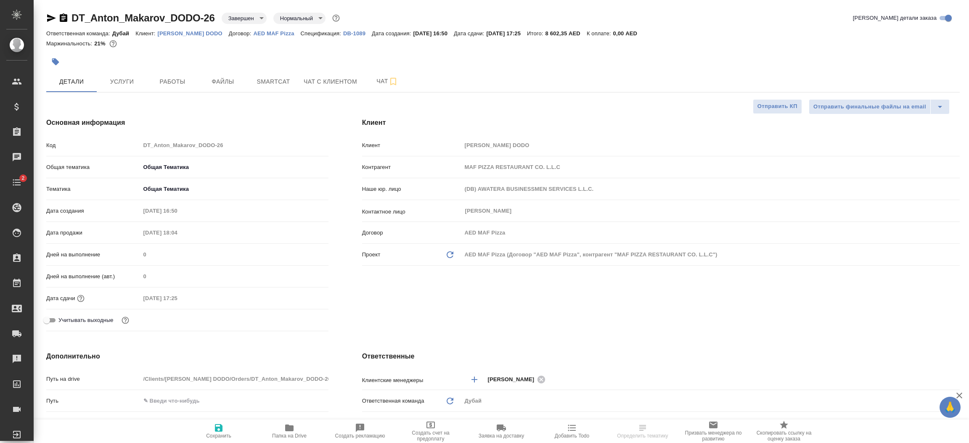
type textarea "x"
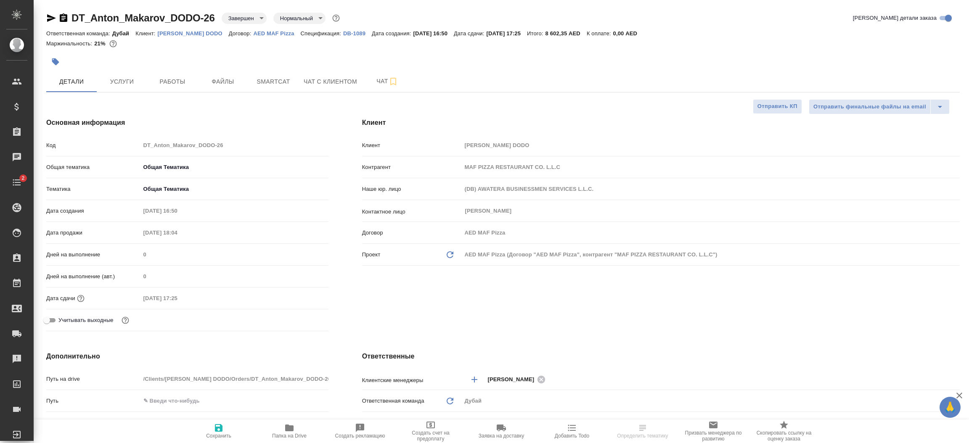
type textarea "x"
click at [498, 324] on div "[PERSON_NAME] [PERSON_NAME] DODO Контрагент MAF PIZZA RESTAURANT CO. L.L.C Наше…" at bounding box center [660, 226] width 631 height 251
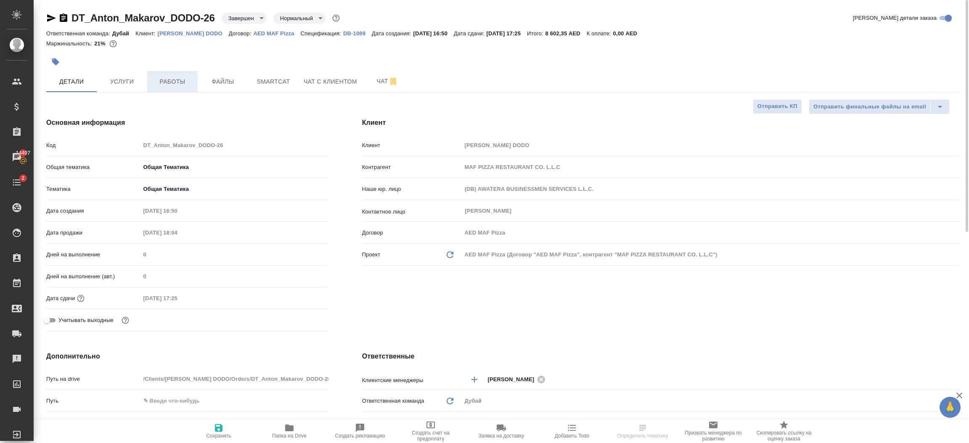
click at [178, 85] on span "Работы" at bounding box center [172, 82] width 40 height 11
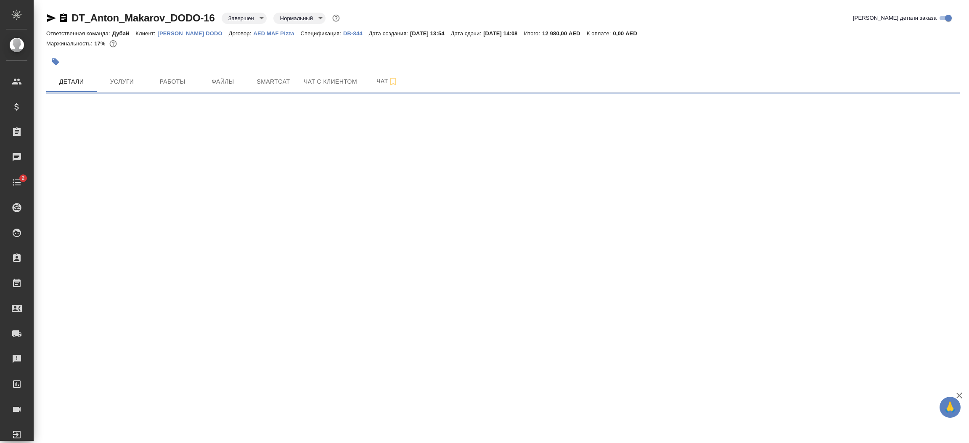
select select "RU"
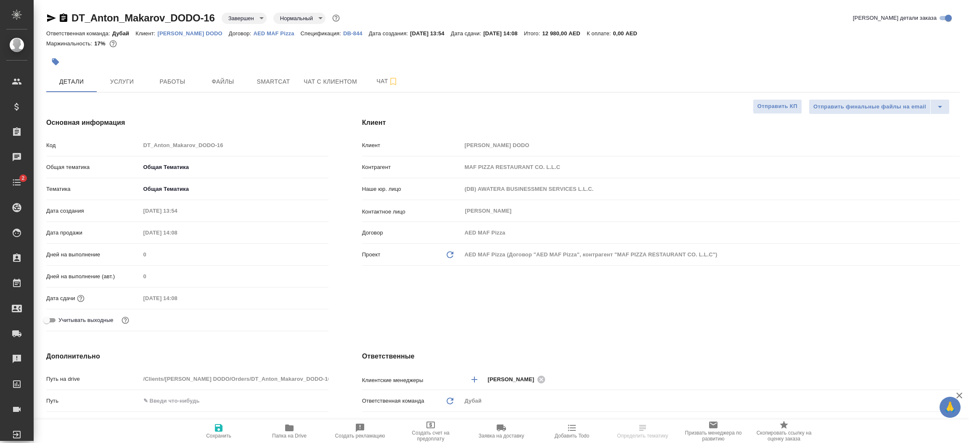
type textarea "x"
click at [559, 326] on div "Клиент Клиент Anton Makarov DODO Контрагент MAF PIZZA RESTAURANT CO. L.L.C Наше…" at bounding box center [660, 226] width 631 height 251
type textarea "x"
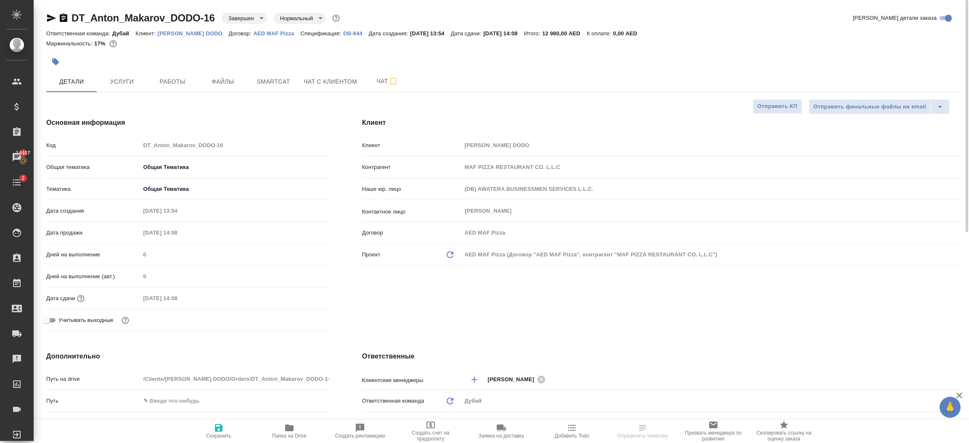
type textarea "x"
select select "RU"
type textarea "x"
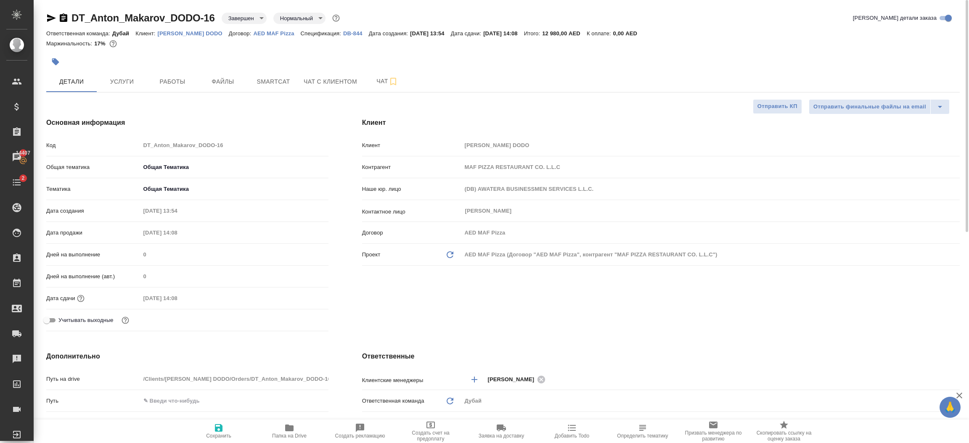
type textarea "x"
click at [173, 84] on span "Работы" at bounding box center [172, 82] width 40 height 11
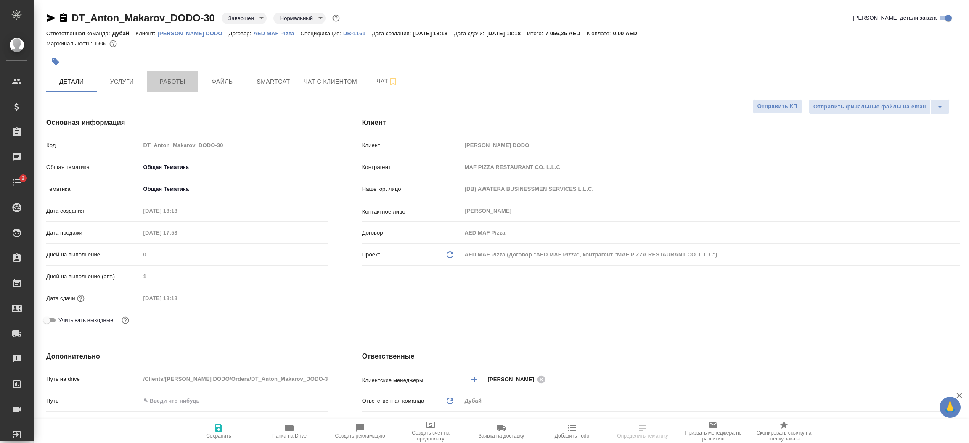
select select "RU"
click at [176, 82] on span "Работы" at bounding box center [172, 82] width 40 height 11
